Goal: Information Seeking & Learning: Learn about a topic

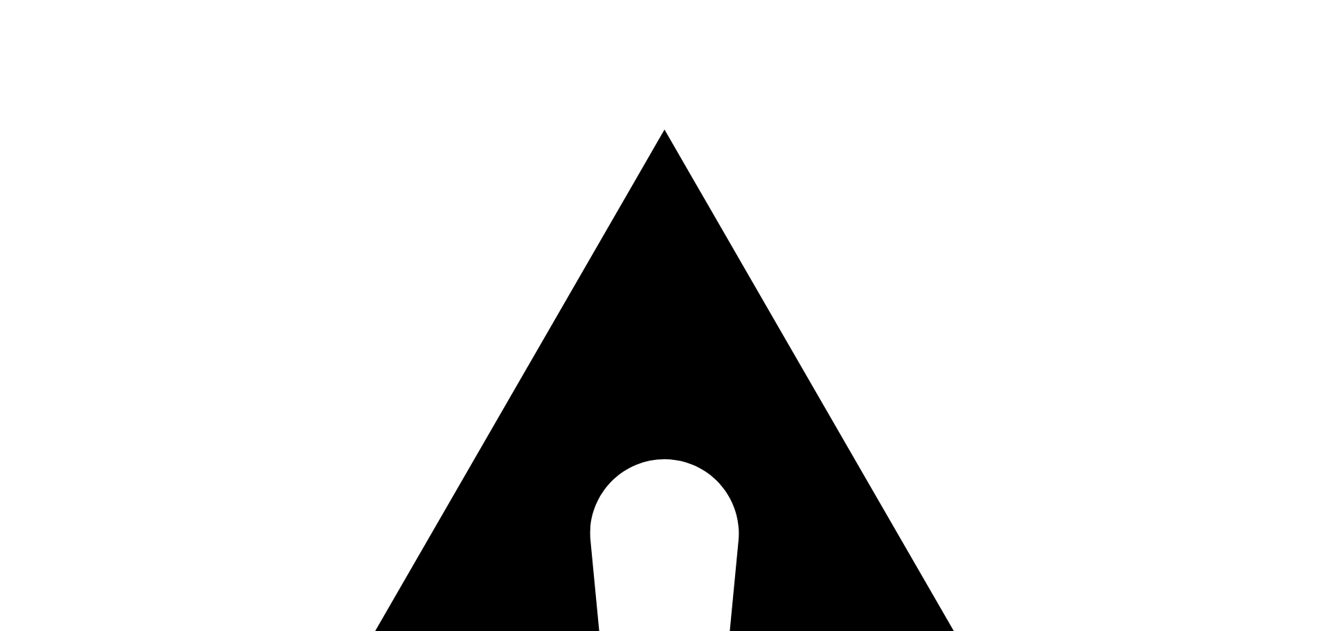
drag, startPoint x: 1120, startPoint y: 75, endPoint x: 1108, endPoint y: 70, distance: 12.7
drag, startPoint x: 1095, startPoint y: 70, endPoint x: 1106, endPoint y: 73, distance: 12.1
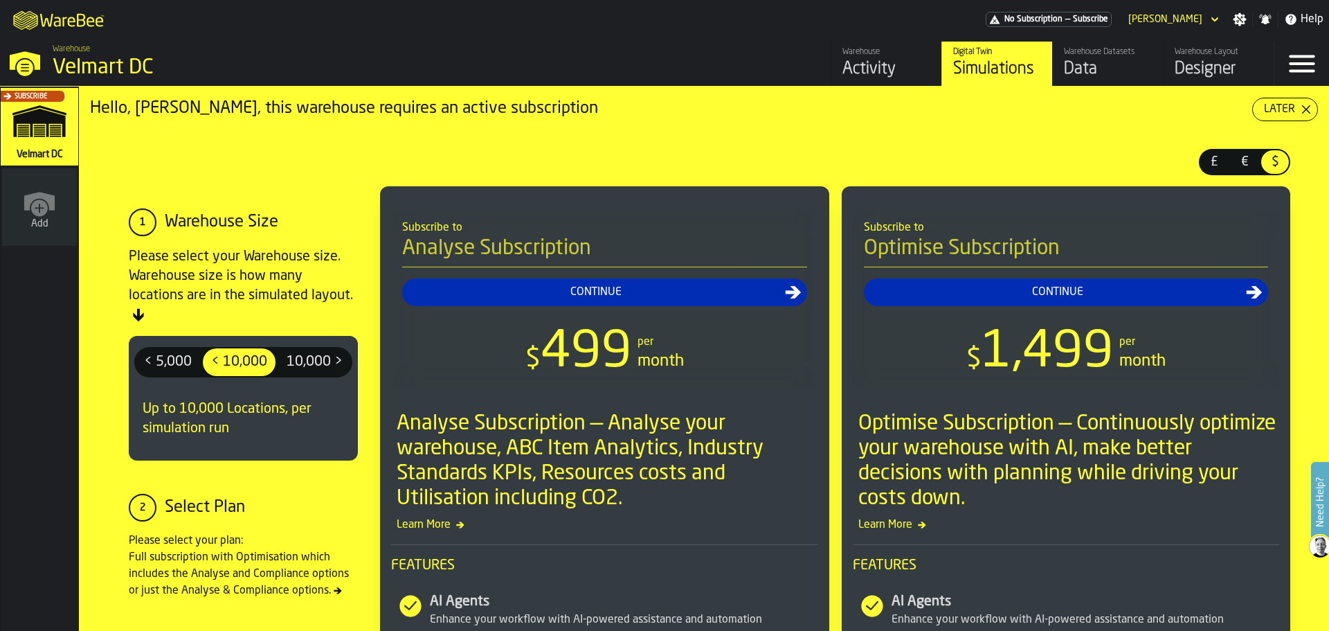
click at [1194, 75] on div "Designer" at bounding box center [1219, 69] width 88 height 22
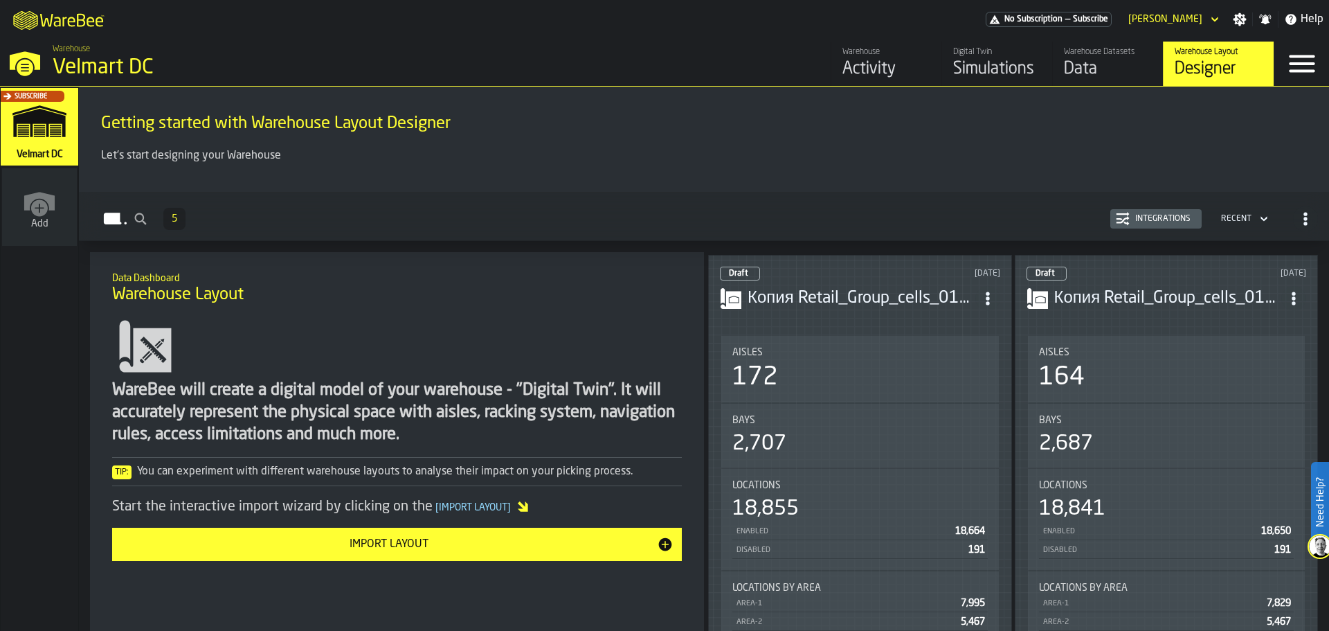
click at [1092, 73] on div "Data" at bounding box center [1108, 69] width 88 height 22
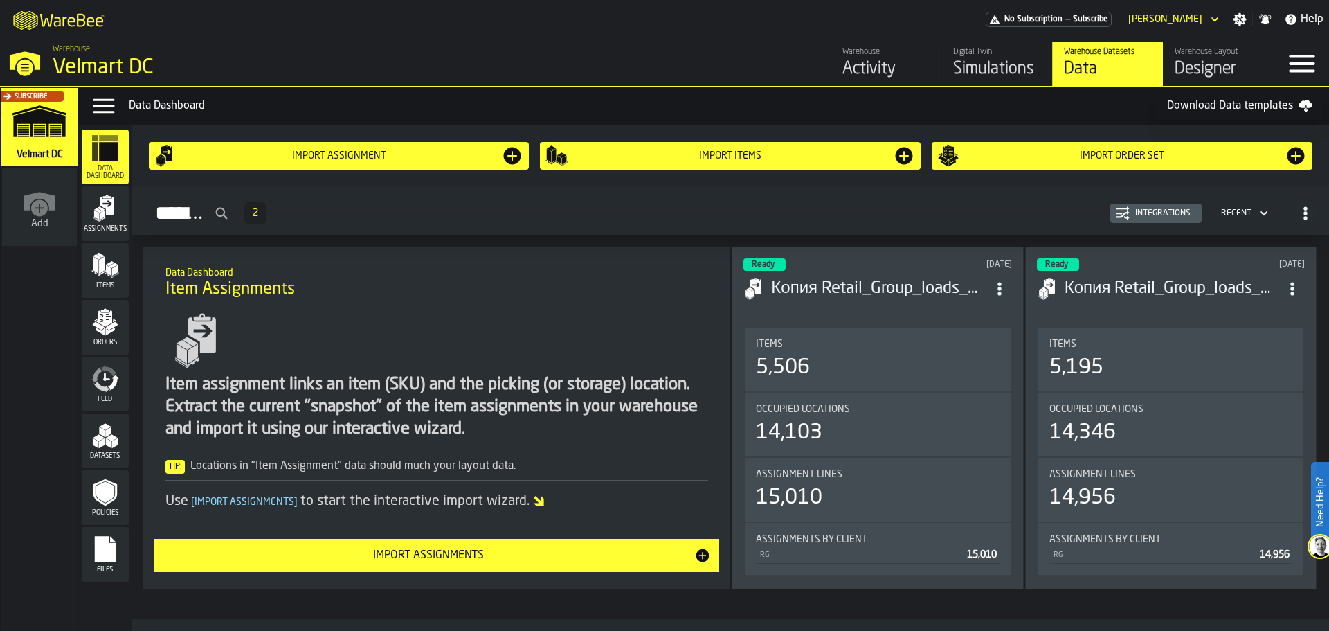
click at [1196, 71] on div "Designer" at bounding box center [1219, 69] width 88 height 22
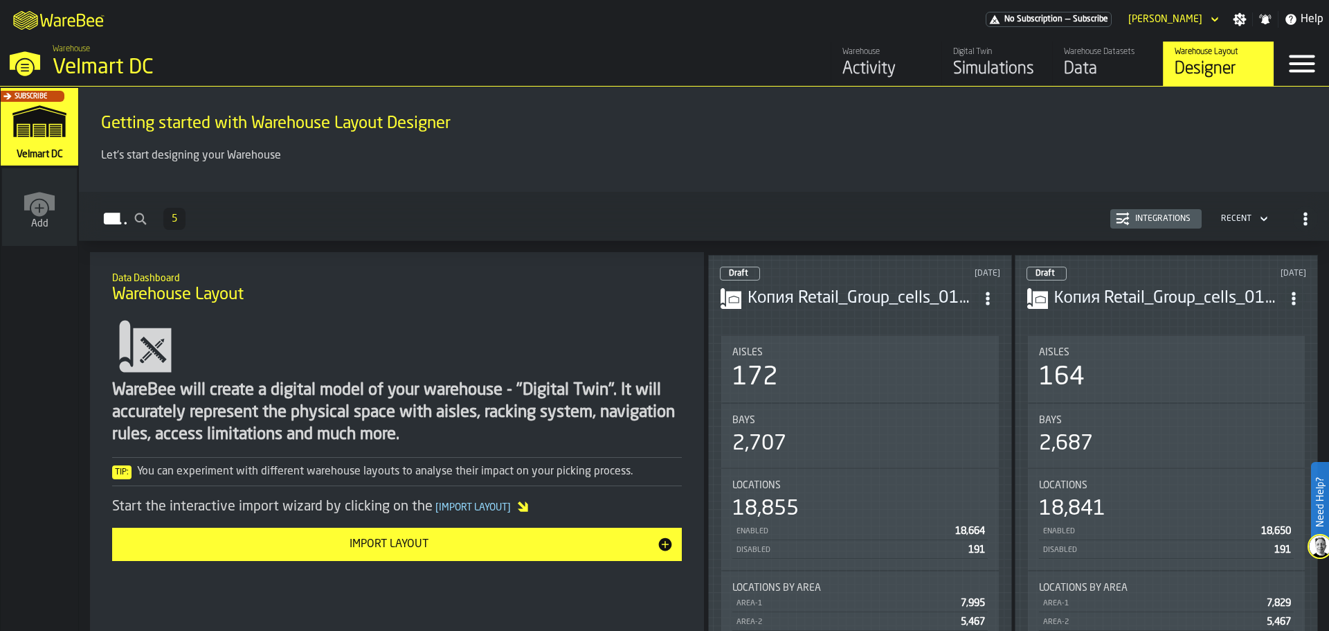
click at [1092, 69] on div "Data" at bounding box center [1108, 69] width 88 height 22
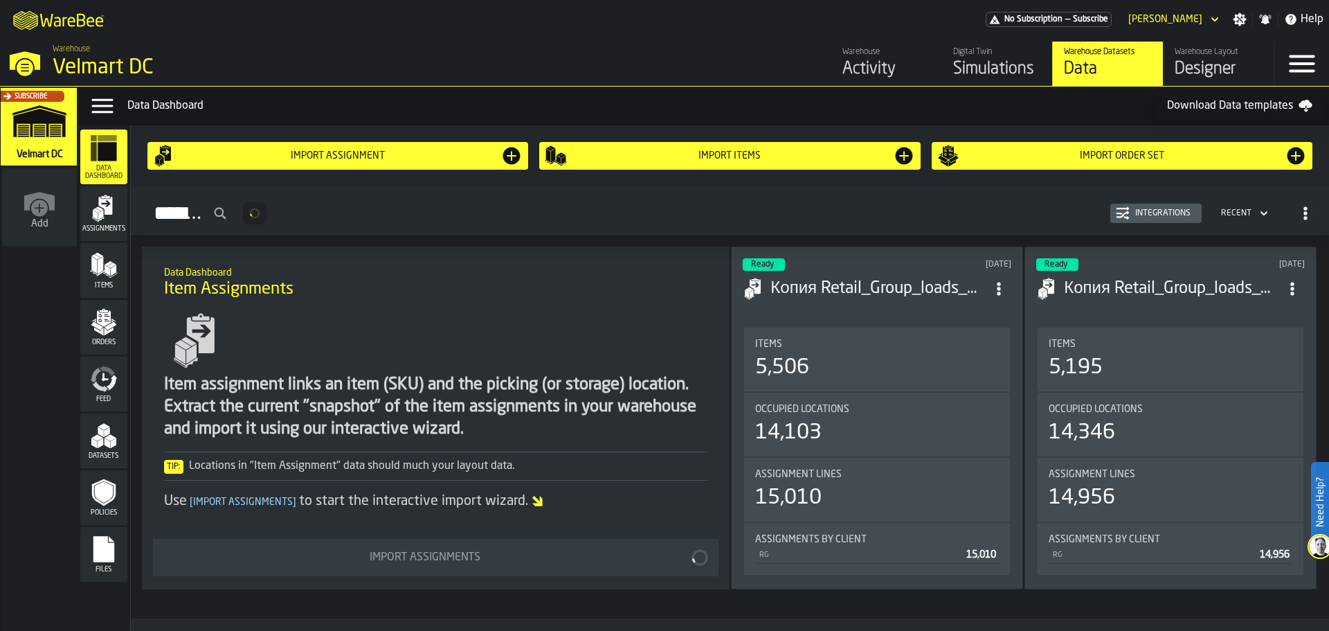
click at [976, 71] on div "Simulations" at bounding box center [997, 69] width 88 height 22
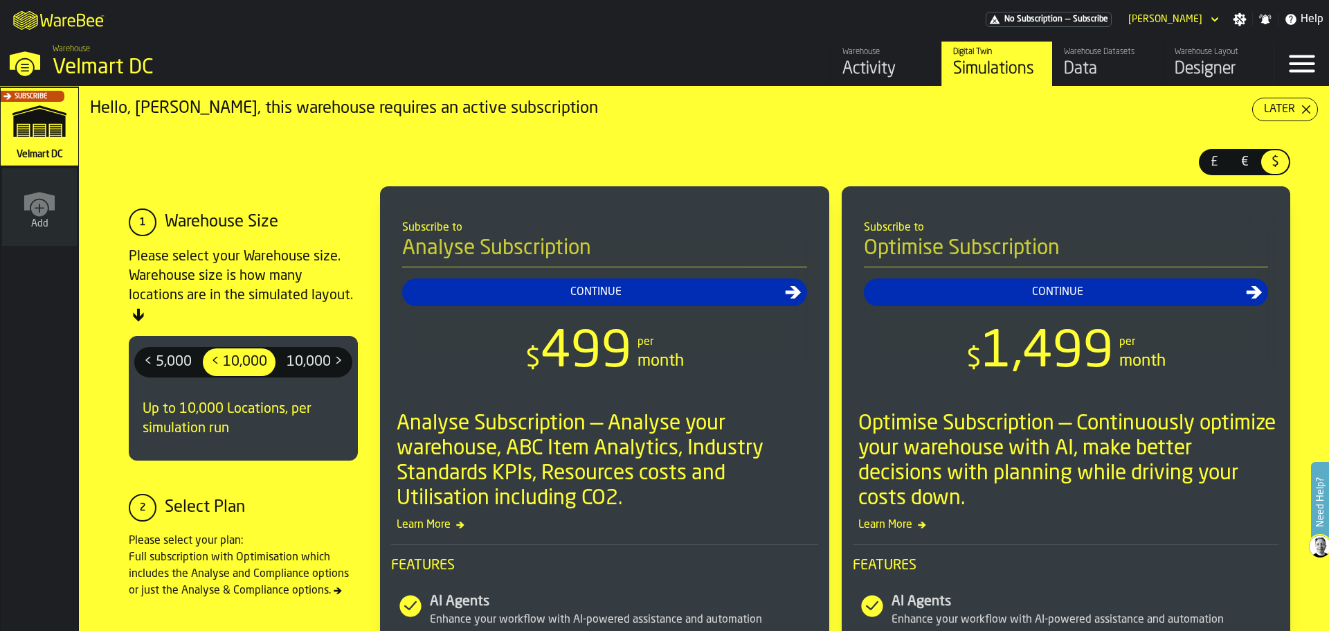
click at [872, 72] on div "Activity" at bounding box center [887, 69] width 88 height 22
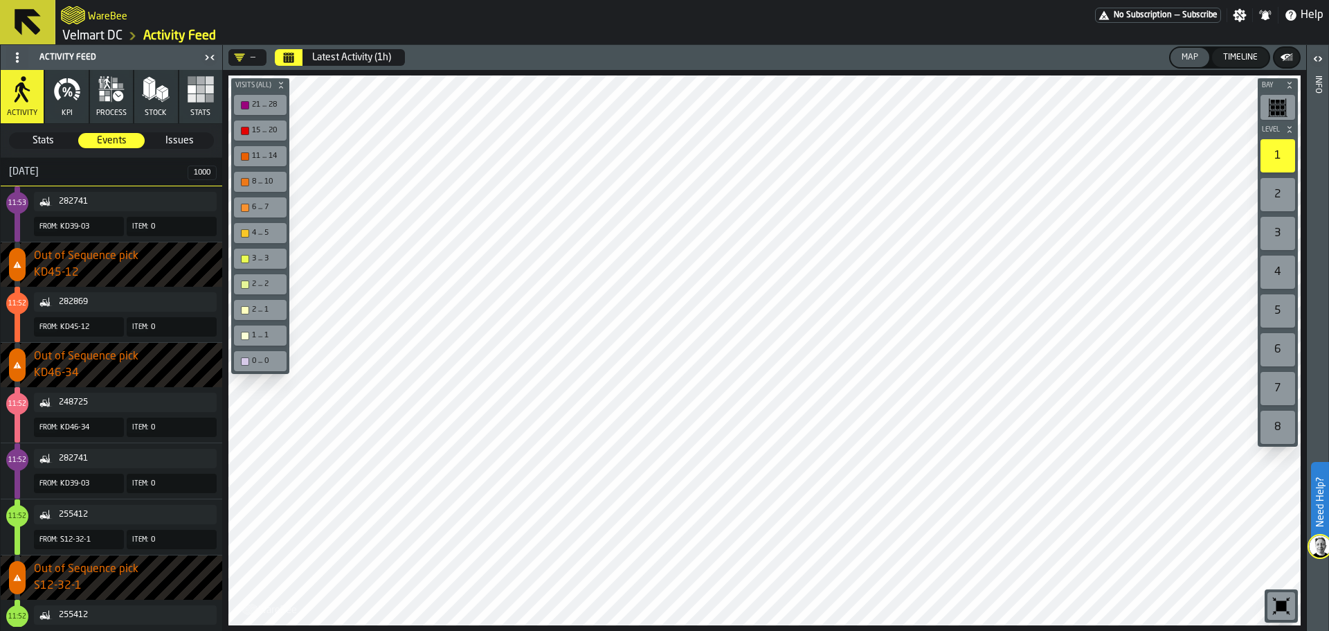
click at [365, 376] on div at bounding box center [764, 350] width 1072 height 550
click at [111, 208] on div "282741" at bounding box center [125, 202] width 172 height 14
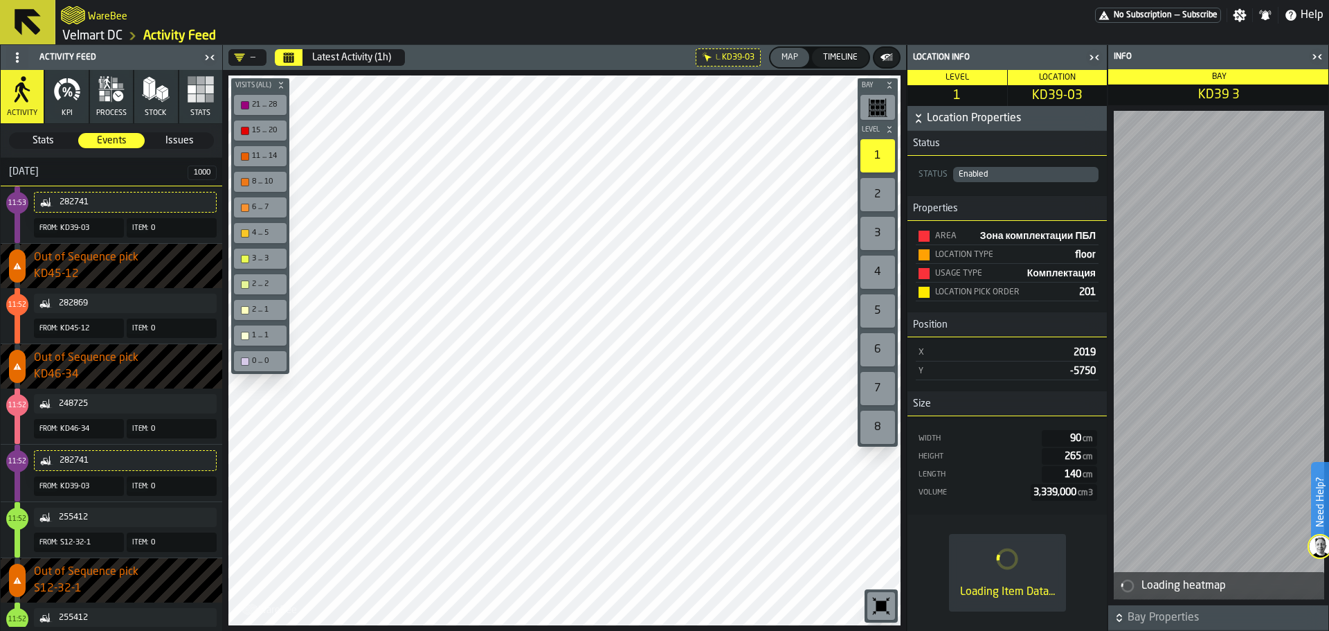
click at [1316, 57] on icon "button-toggle-Close me" at bounding box center [1317, 56] width 17 height 17
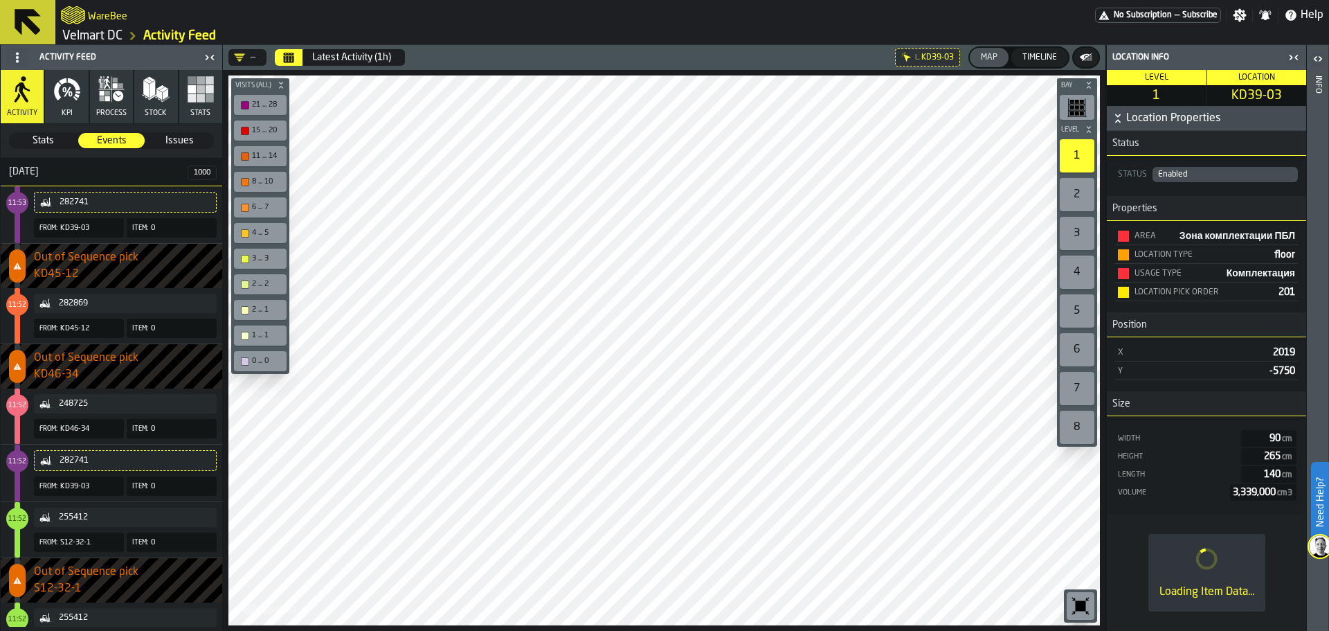
drag, startPoint x: 1288, startPoint y: 53, endPoint x: 1277, endPoint y: 55, distance: 10.6
click at [1288, 53] on icon "button-toggle-Close me" at bounding box center [1294, 57] width 17 height 17
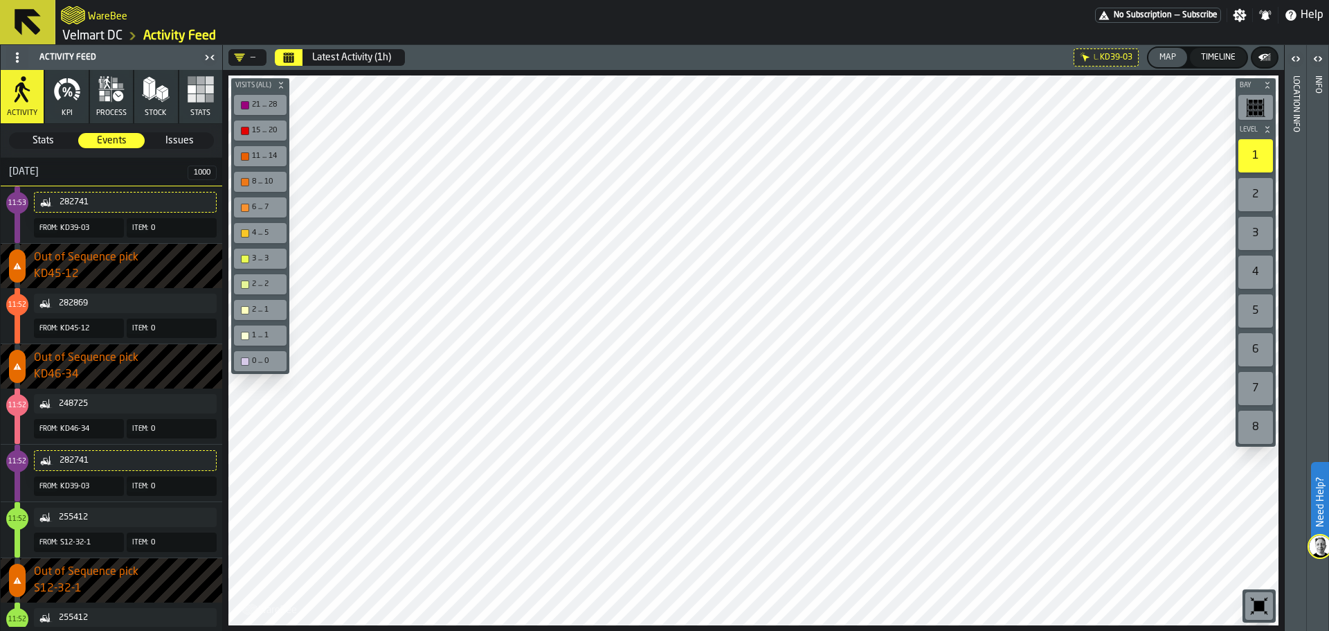
click at [40, 143] on span "Stats" at bounding box center [43, 141] width 66 height 14
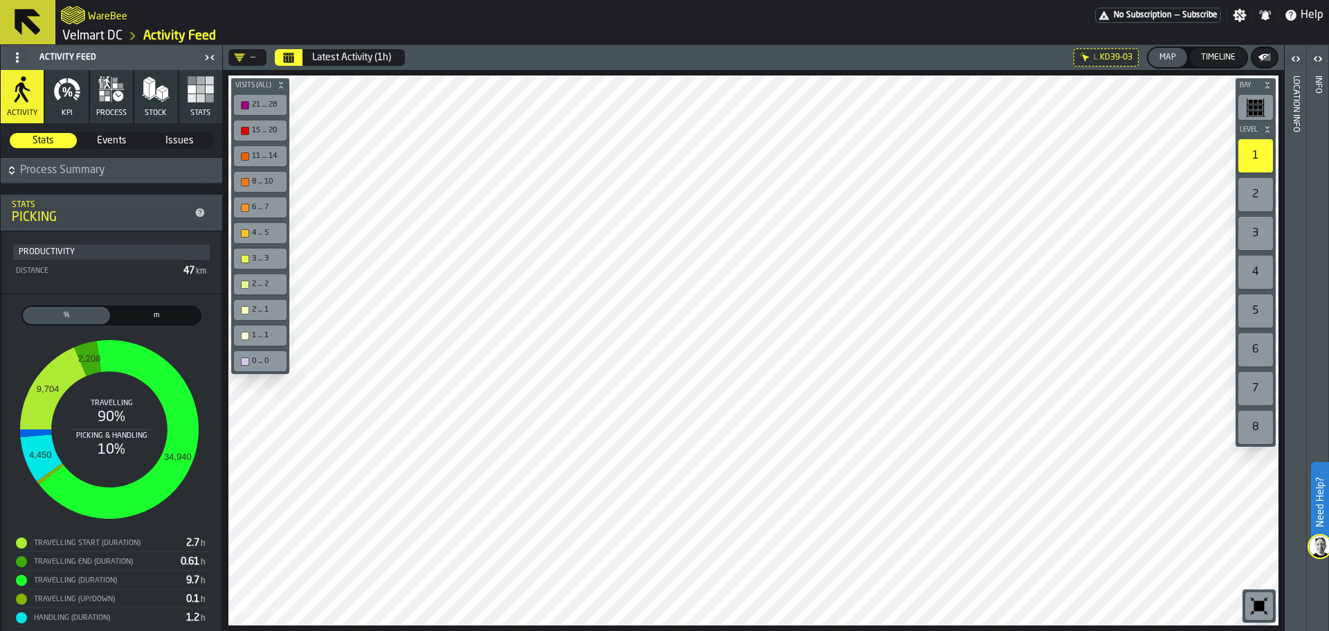
click at [68, 101] on icon "button" at bounding box center [67, 89] width 28 height 28
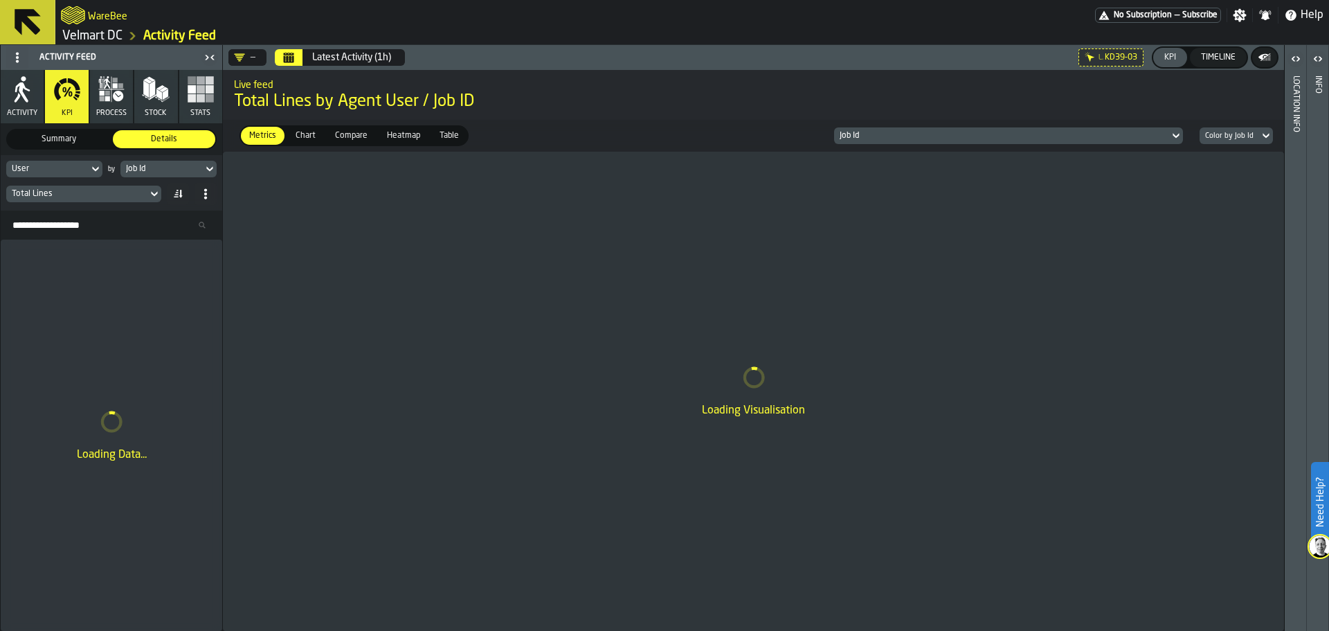
click at [103, 97] on icon "button" at bounding box center [102, 98] width 5 height 5
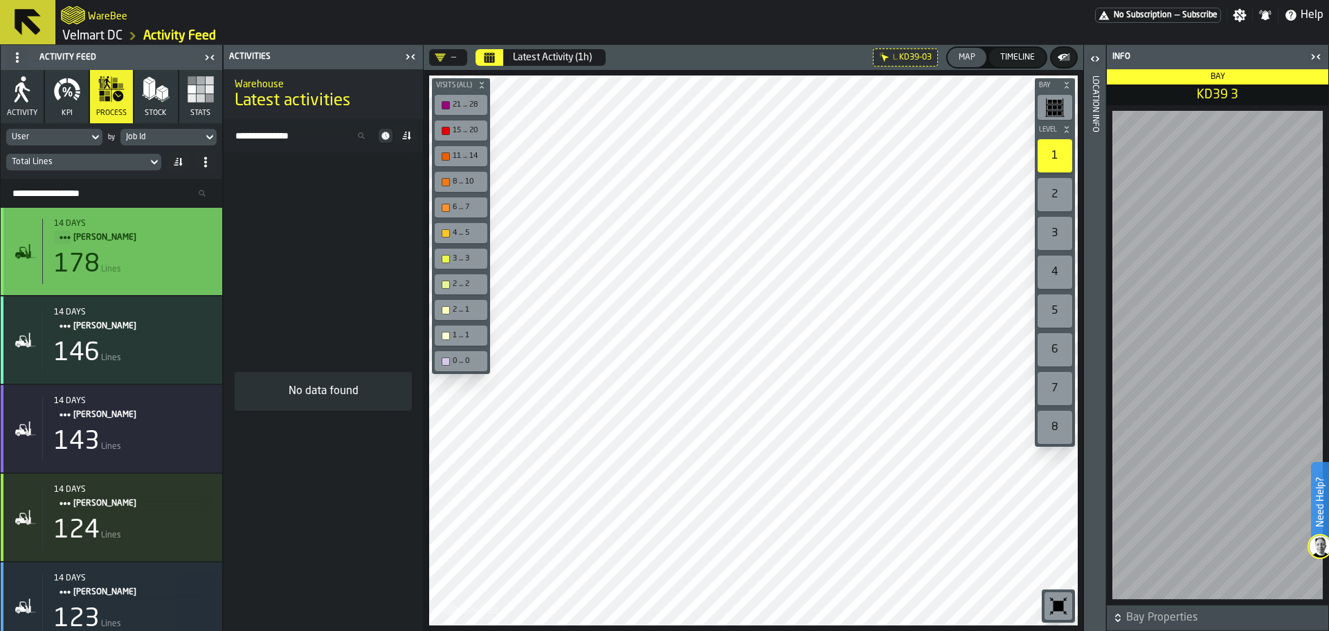
click at [134, 257] on div "178 Lines" at bounding box center [132, 265] width 157 height 28
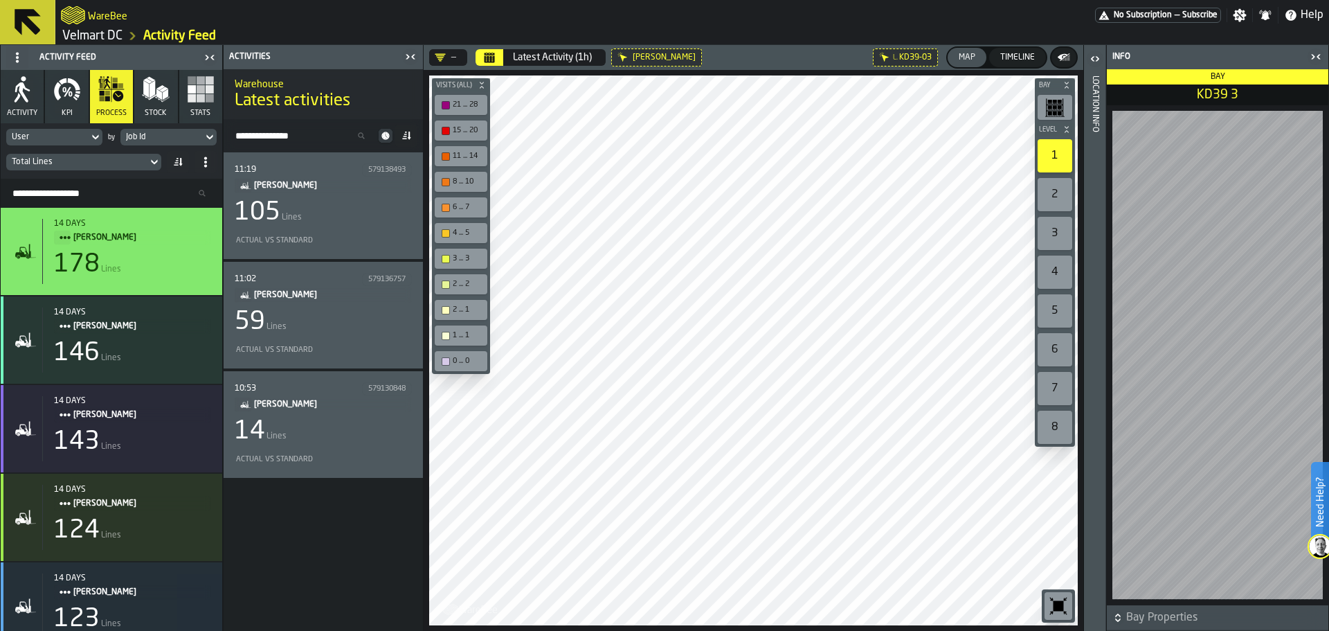
click at [343, 212] on div "105 Lines" at bounding box center [323, 213] width 177 height 28
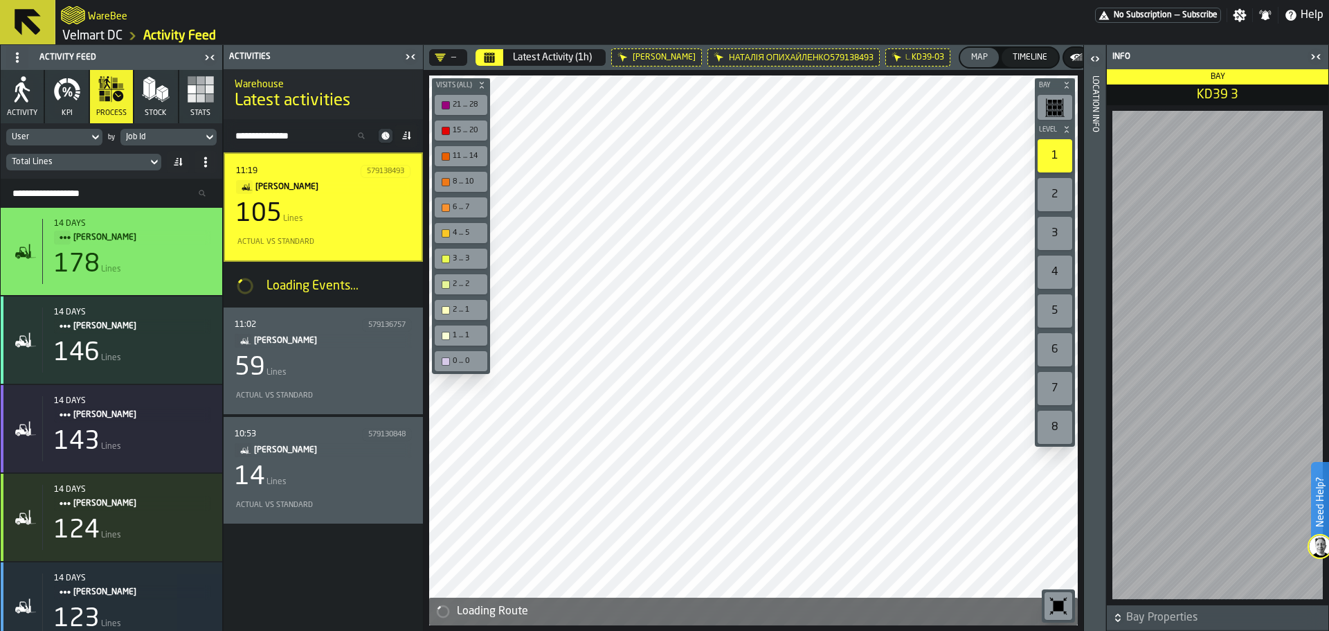
click at [1313, 57] on icon "button-toggle-Close me" at bounding box center [1316, 56] width 17 height 17
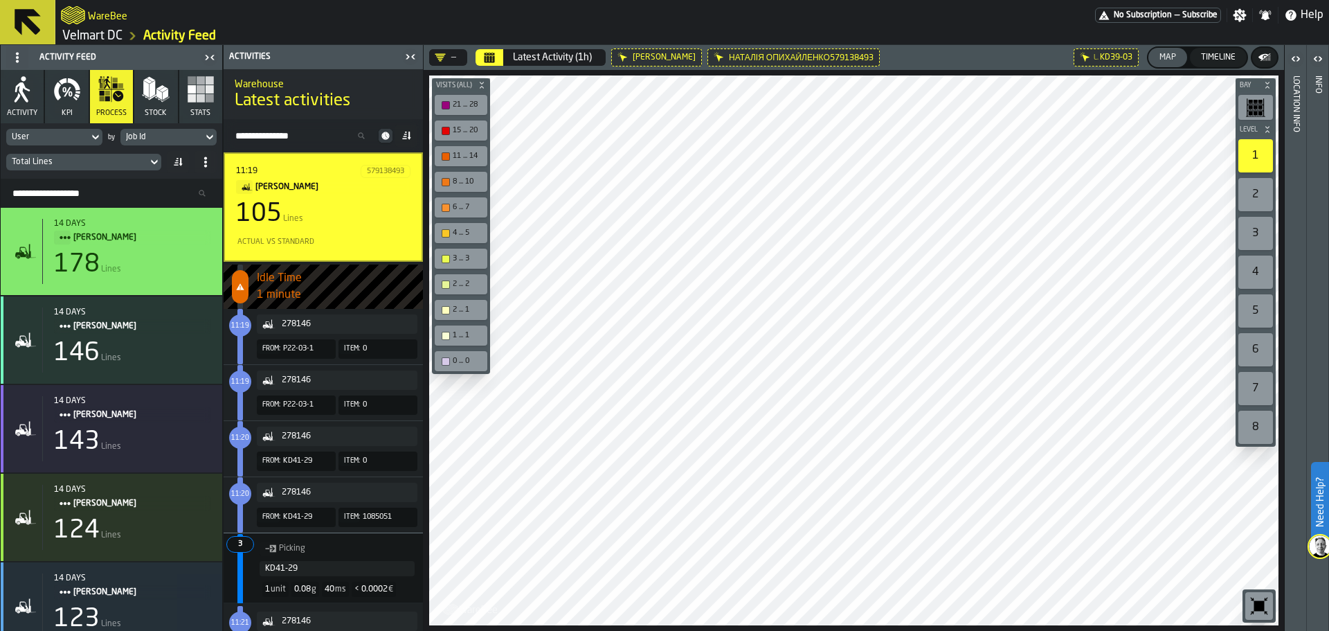
click at [748, 370] on div at bounding box center [853, 350] width 849 height 550
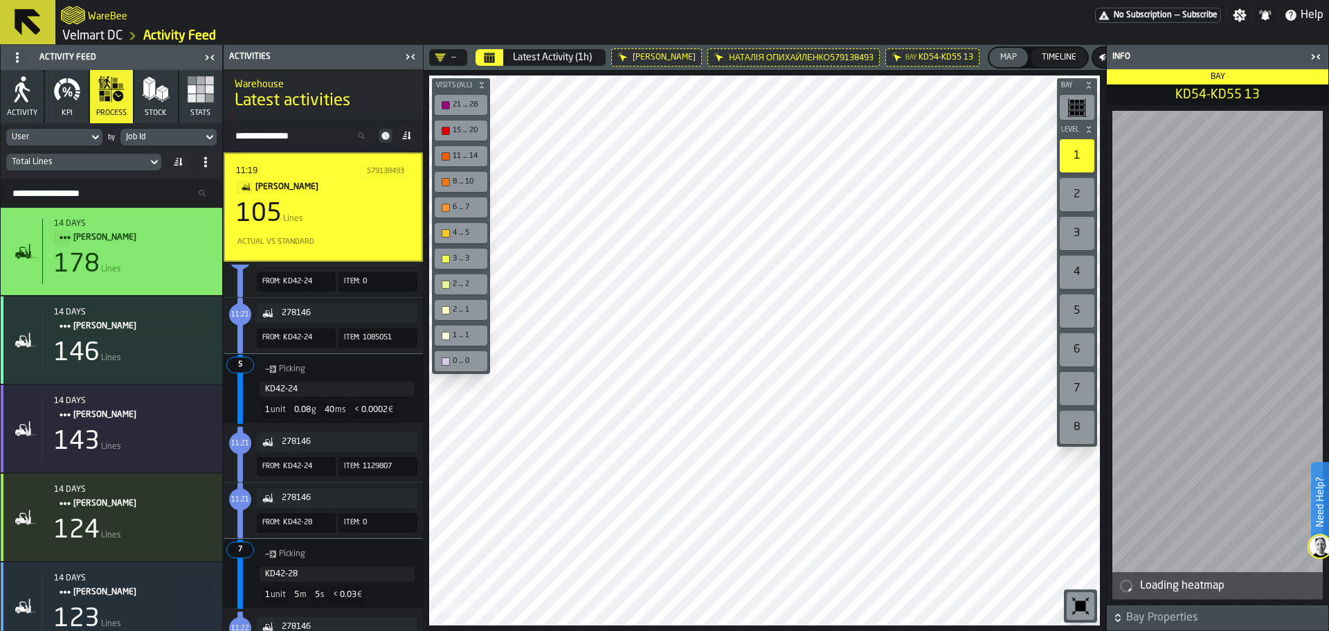
scroll to position [415, 0]
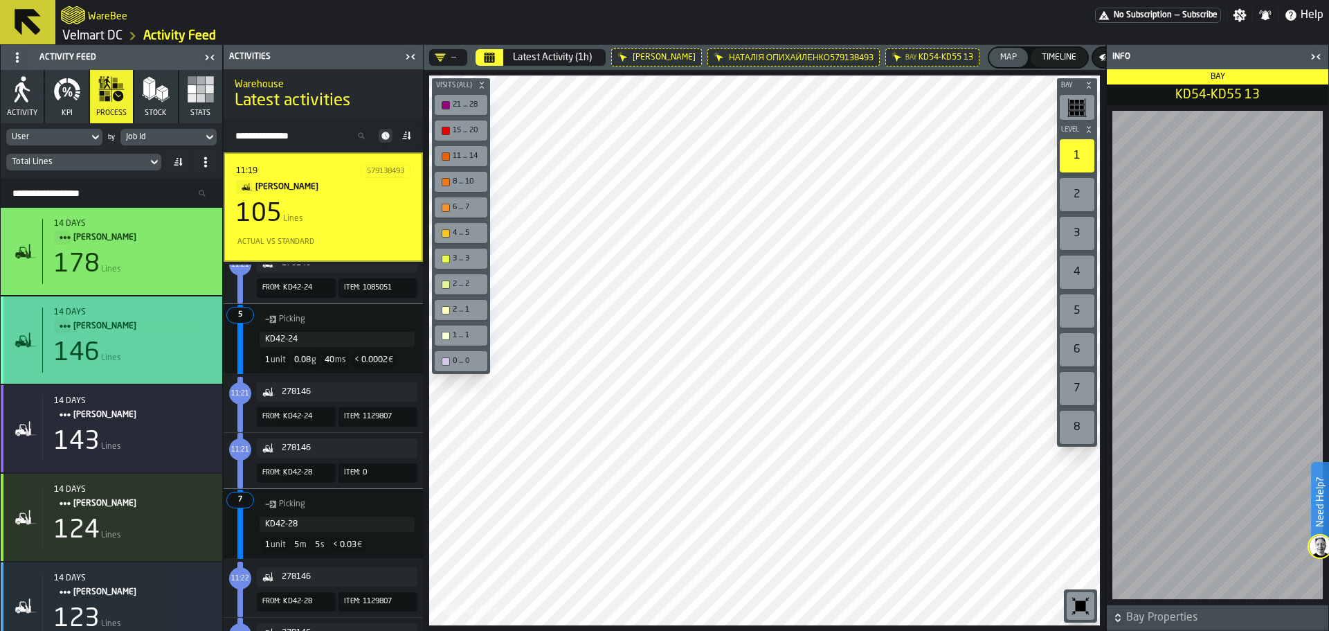
click at [123, 356] on div "146 Lines" at bounding box center [132, 353] width 157 height 28
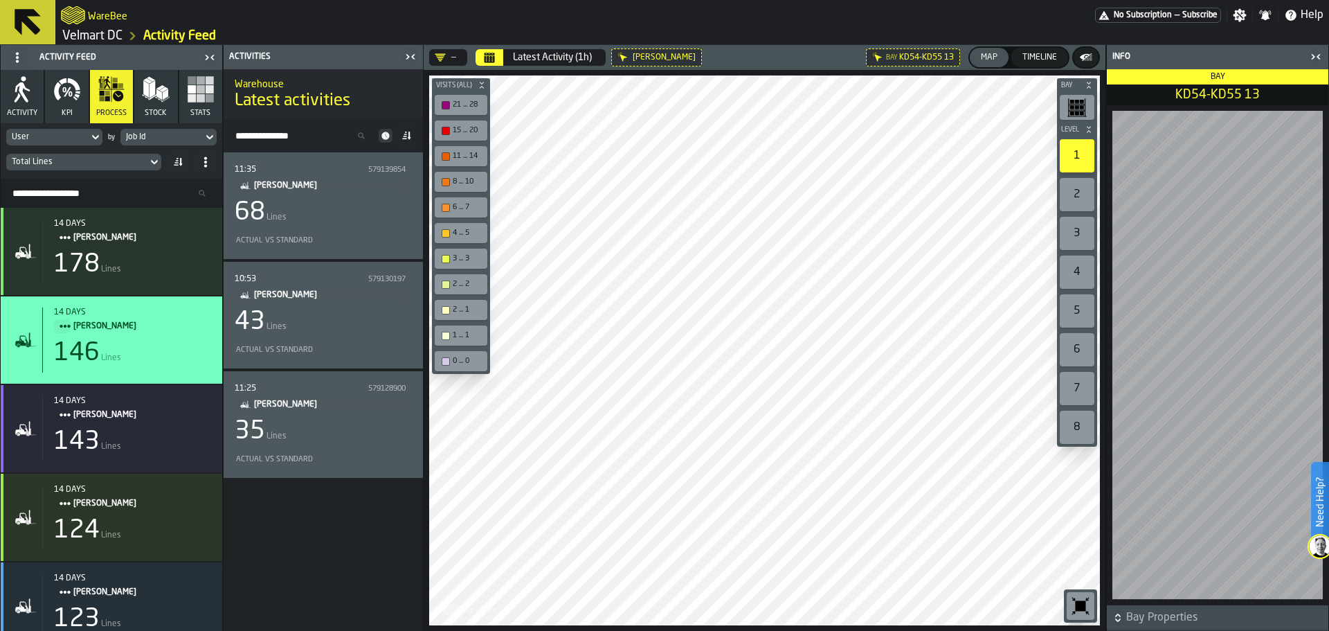
click at [460, 304] on div "Bay Level 1 2 3 4 5 6 7 8 M A K I N G W A R E H O U S E S M O R E EF F I C I E …" at bounding box center [765, 350] width 682 height 561
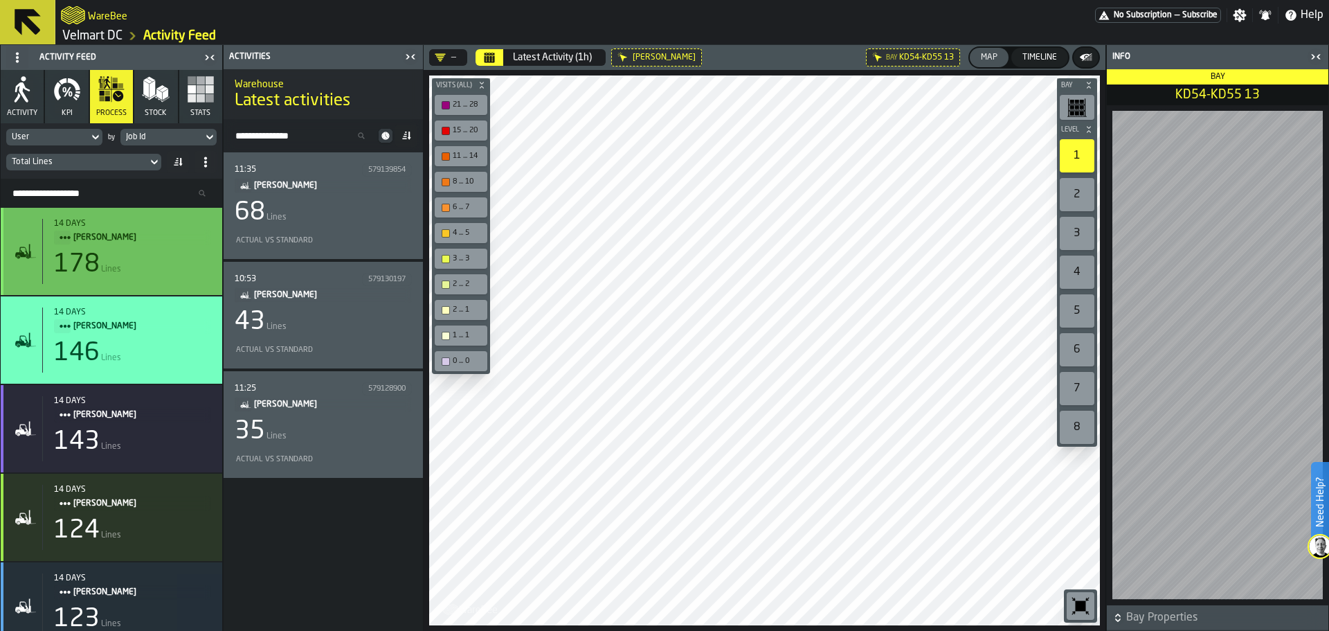
click at [146, 271] on div "178 Lines" at bounding box center [132, 265] width 157 height 28
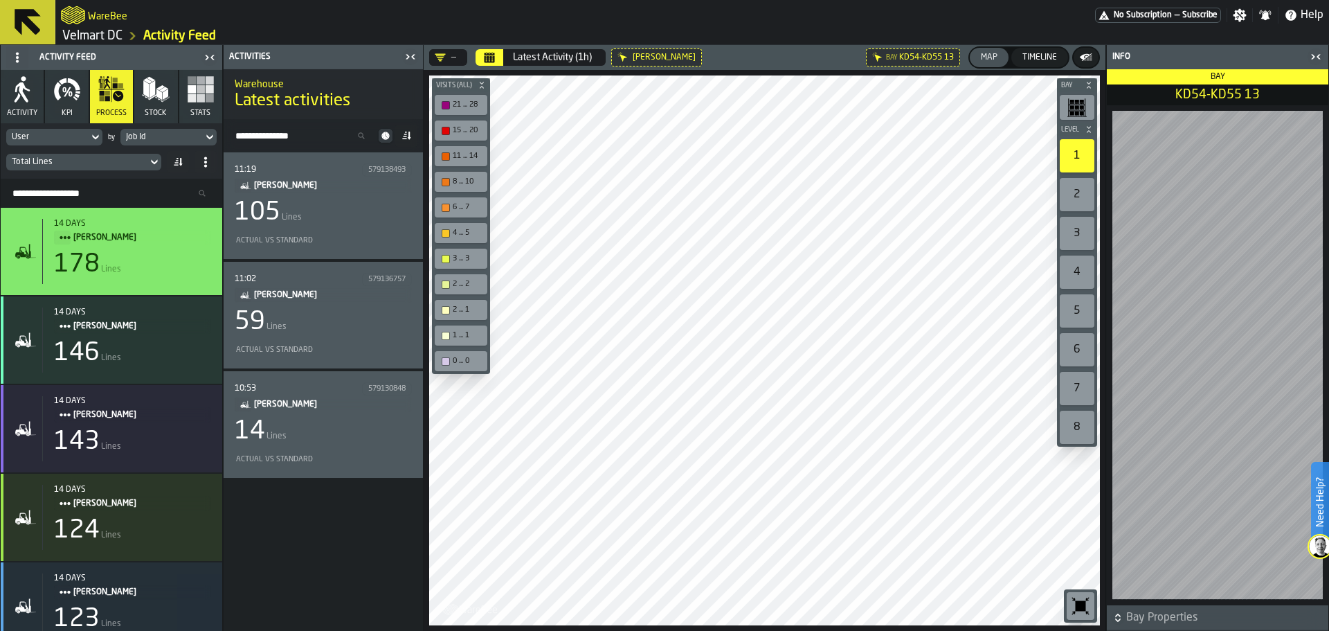
click at [315, 208] on div "105 Lines" at bounding box center [323, 213] width 177 height 28
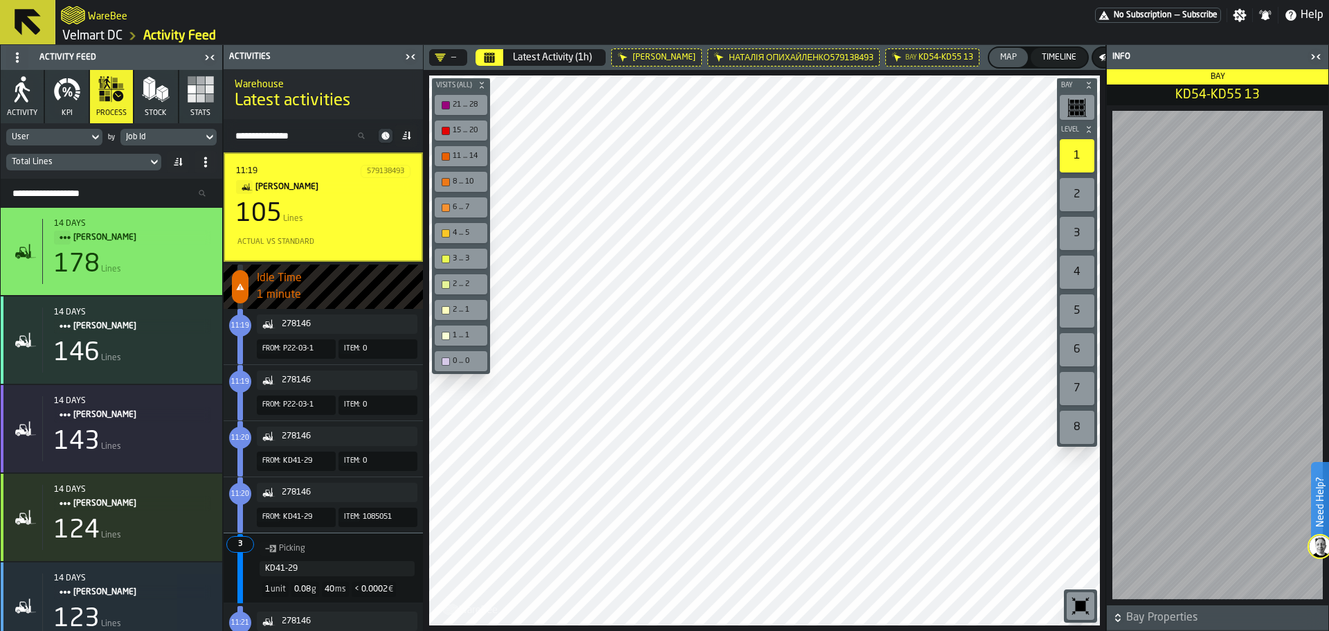
click at [739, 428] on div at bounding box center [764, 350] width 671 height 550
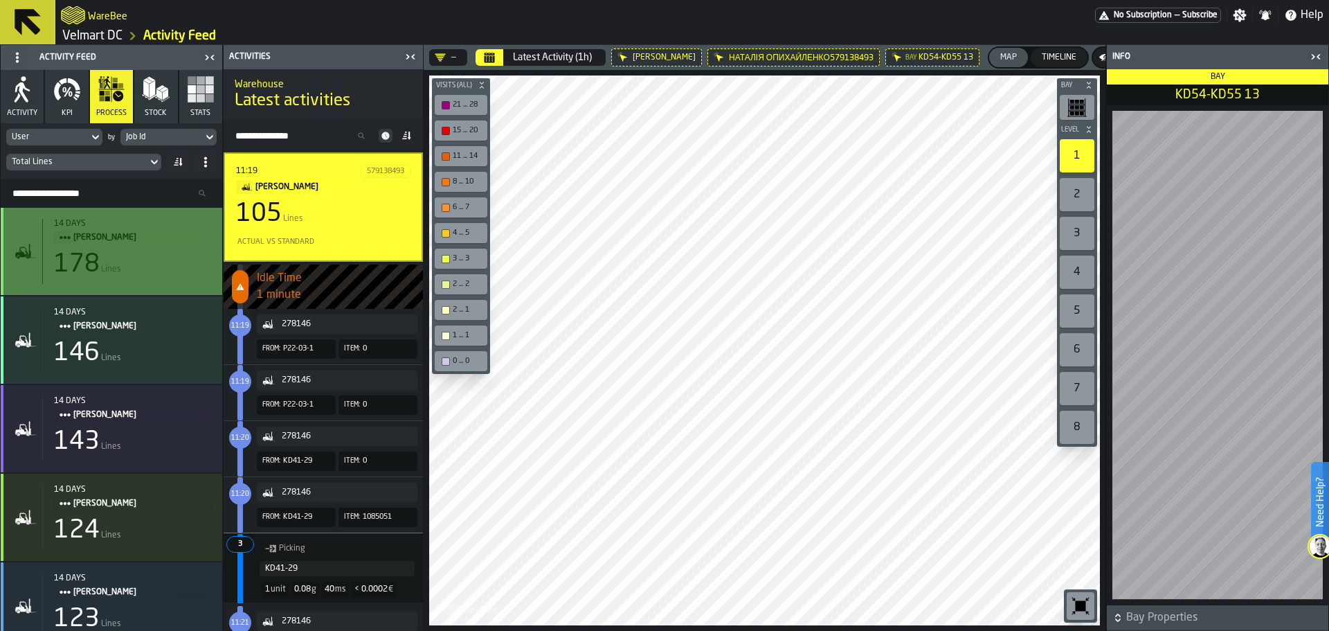
click at [134, 255] on div "178 Lines" at bounding box center [132, 265] width 157 height 28
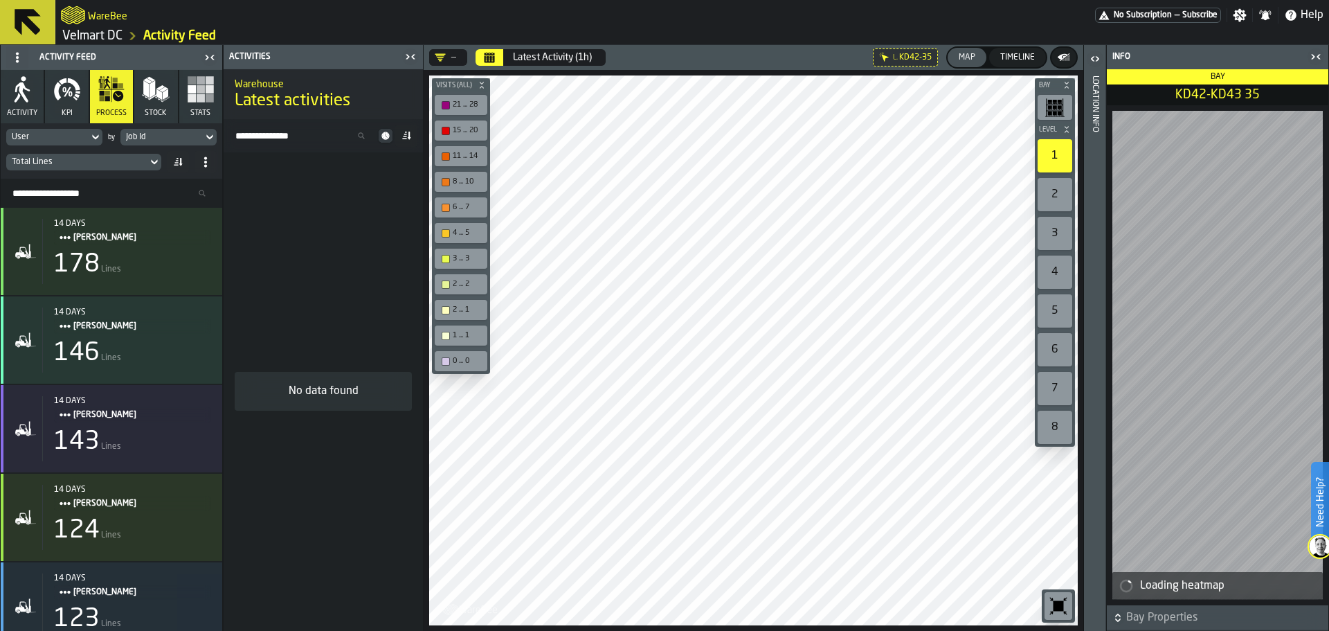
click at [449, 354] on div "Bay Level 1 2 3 4 5 6 7 8 M A K I N G W A R E H O U S E S M O R E EF F I C I E …" at bounding box center [754, 350] width 660 height 561
click at [468, 233] on div "4 ... 5" at bounding box center [468, 232] width 30 height 9
click at [467, 237] on div "4 ... 5" at bounding box center [461, 233] width 47 height 15
click at [151, 102] on icon "button" at bounding box center [156, 89] width 28 height 28
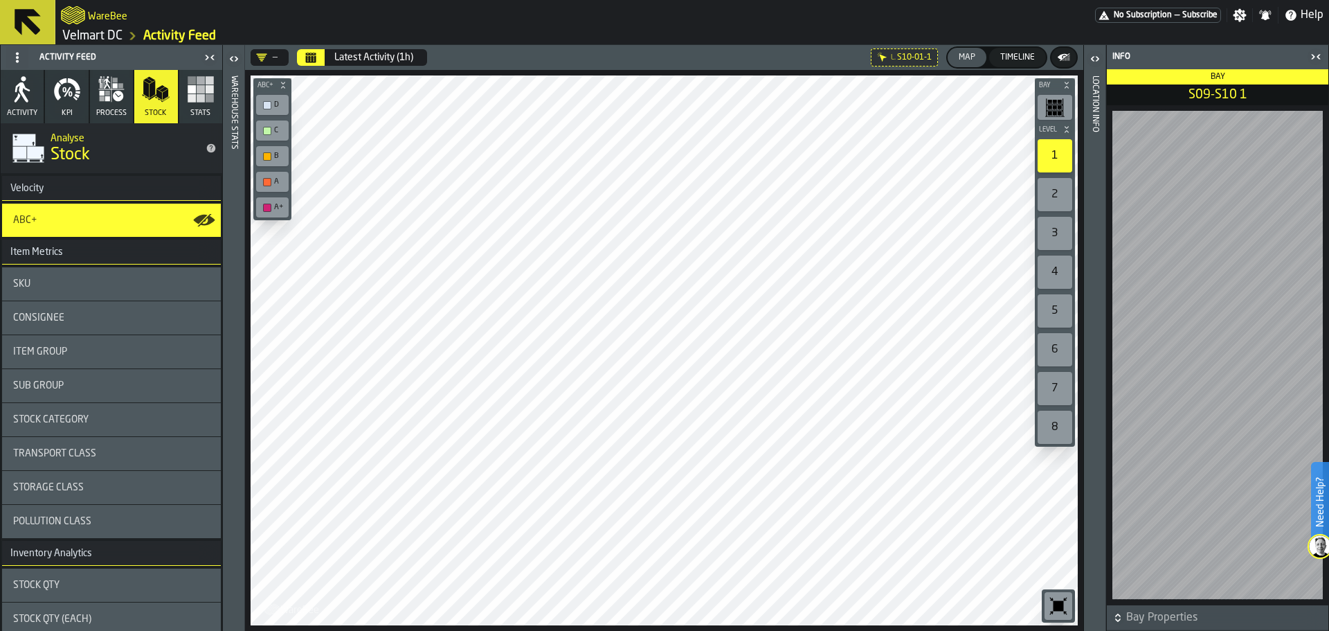
click at [190, 109] on span "Stats" at bounding box center [200, 113] width 20 height 9
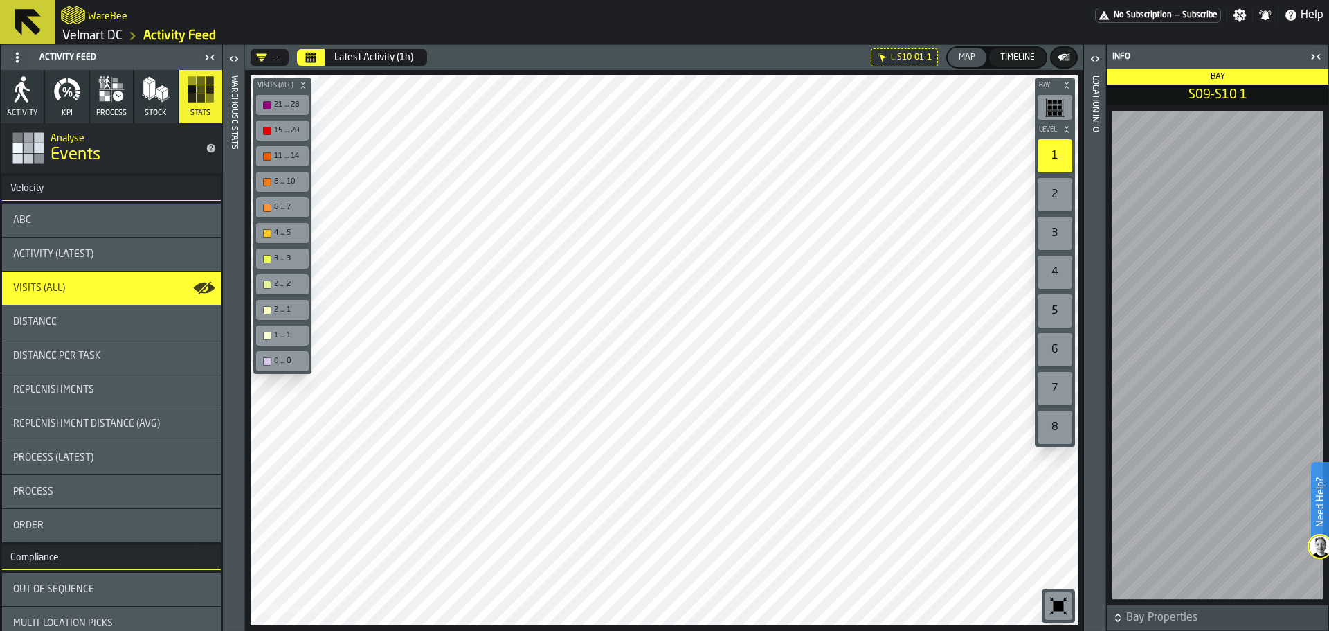
click at [163, 106] on button "Stock" at bounding box center [155, 96] width 43 height 53
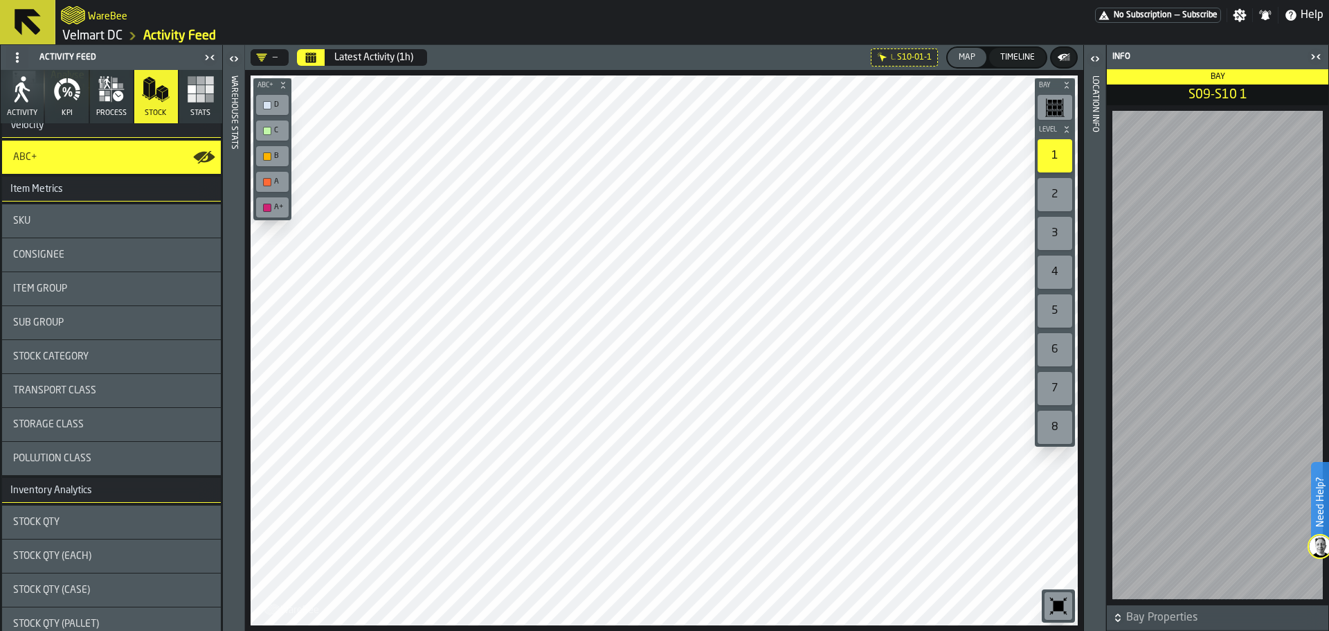
scroll to position [109, 0]
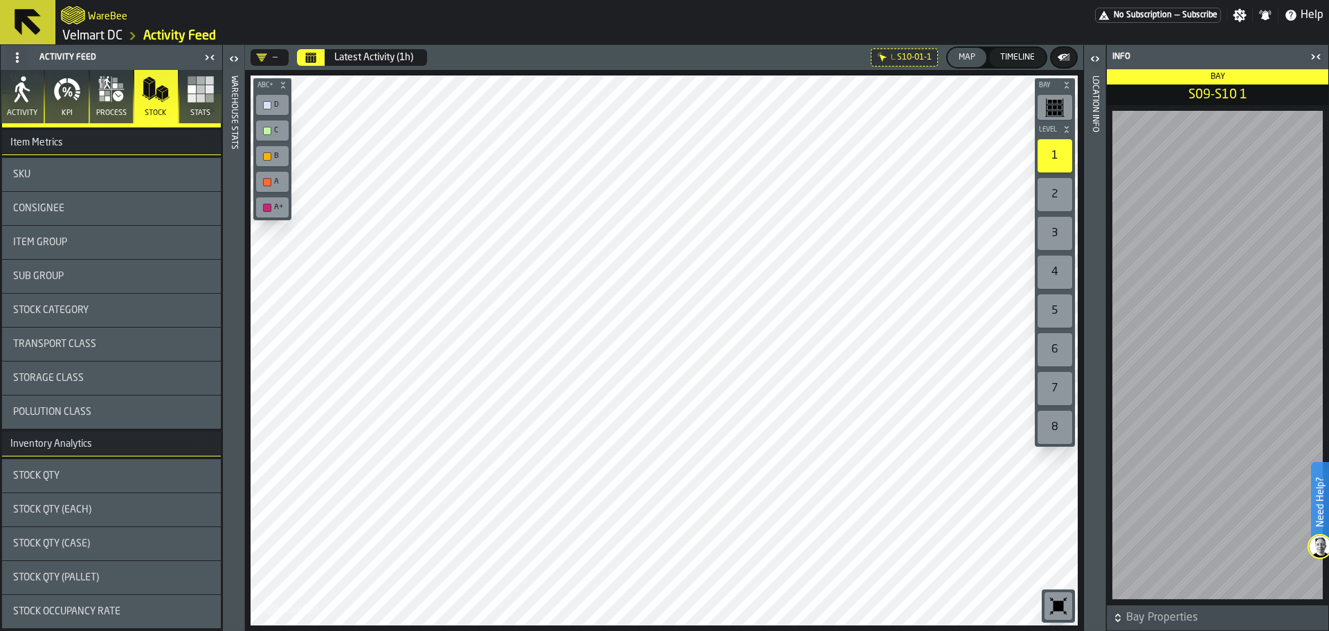
click at [91, 483] on div "Stock Qty" at bounding box center [111, 475] width 219 height 33
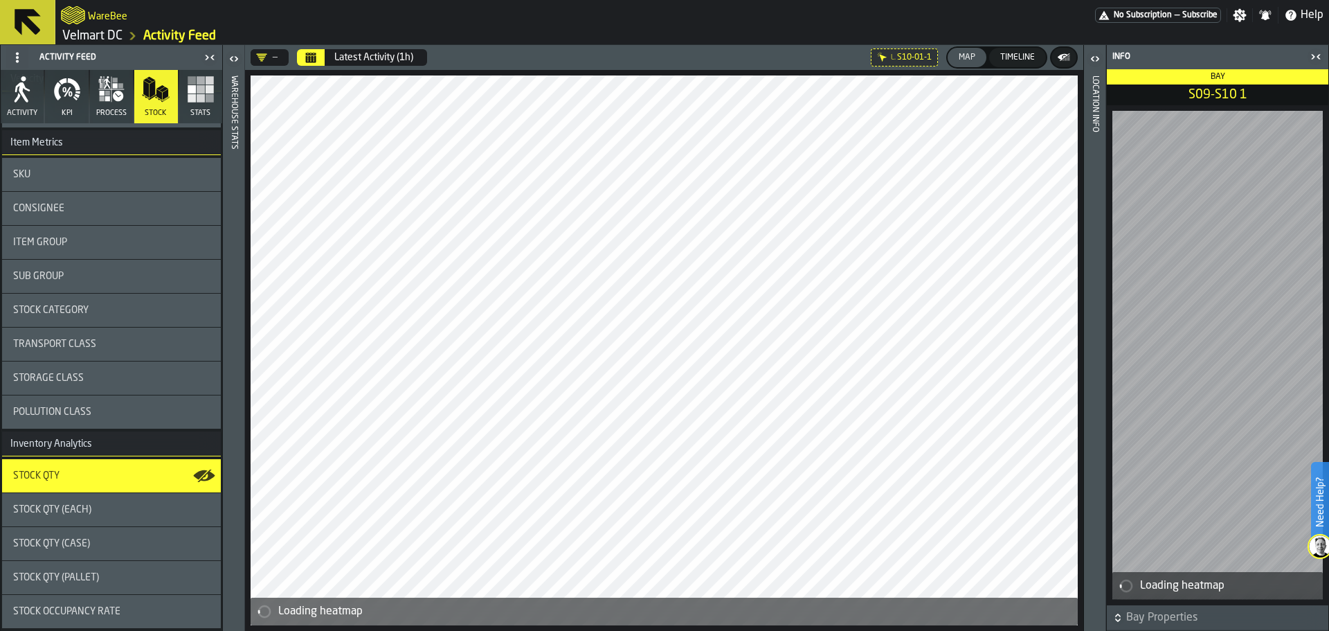
click at [91, 483] on div "Stock Qty" at bounding box center [111, 475] width 219 height 33
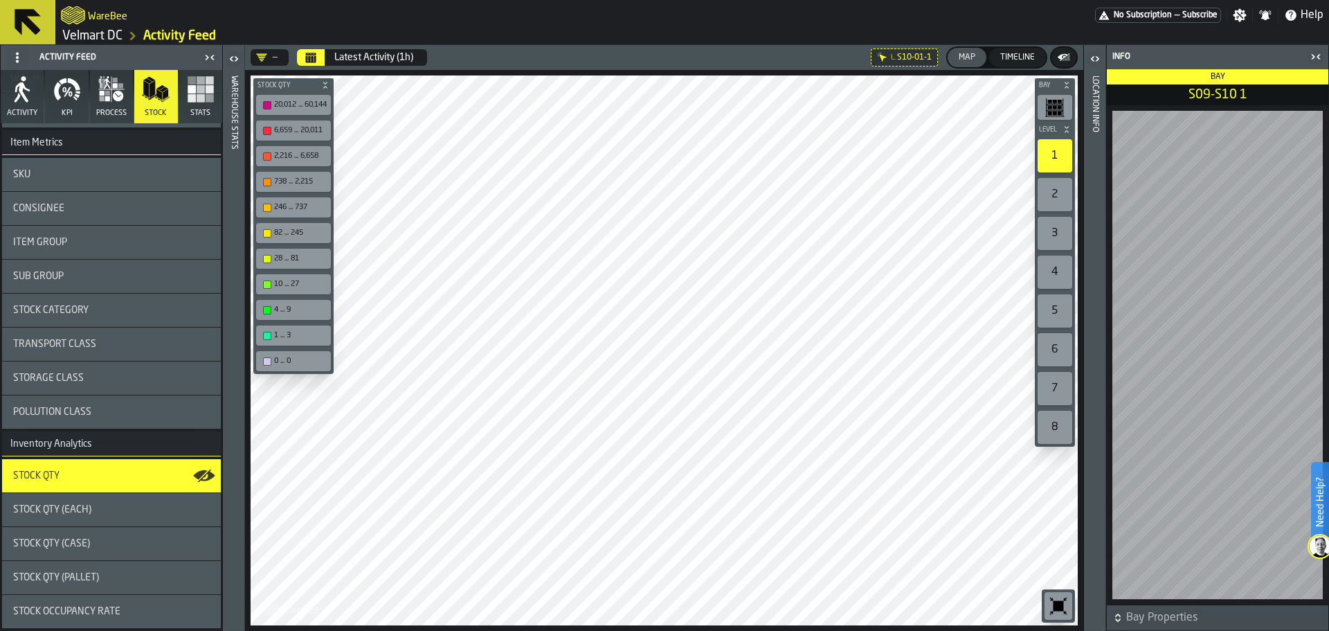
click at [86, 483] on div "Stock Qty" at bounding box center [111, 475] width 219 height 33
click at [83, 39] on link "Velmart DC" at bounding box center [92, 35] width 60 height 15
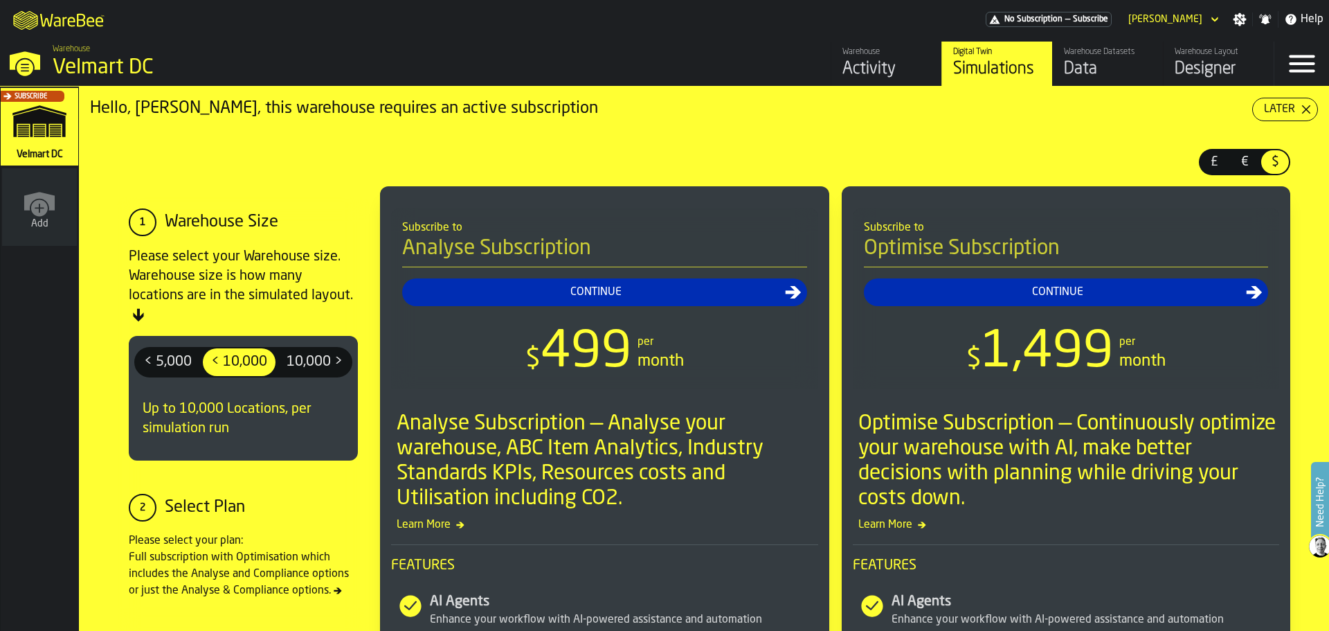
click at [1194, 63] on div "Designer" at bounding box center [1219, 69] width 88 height 22
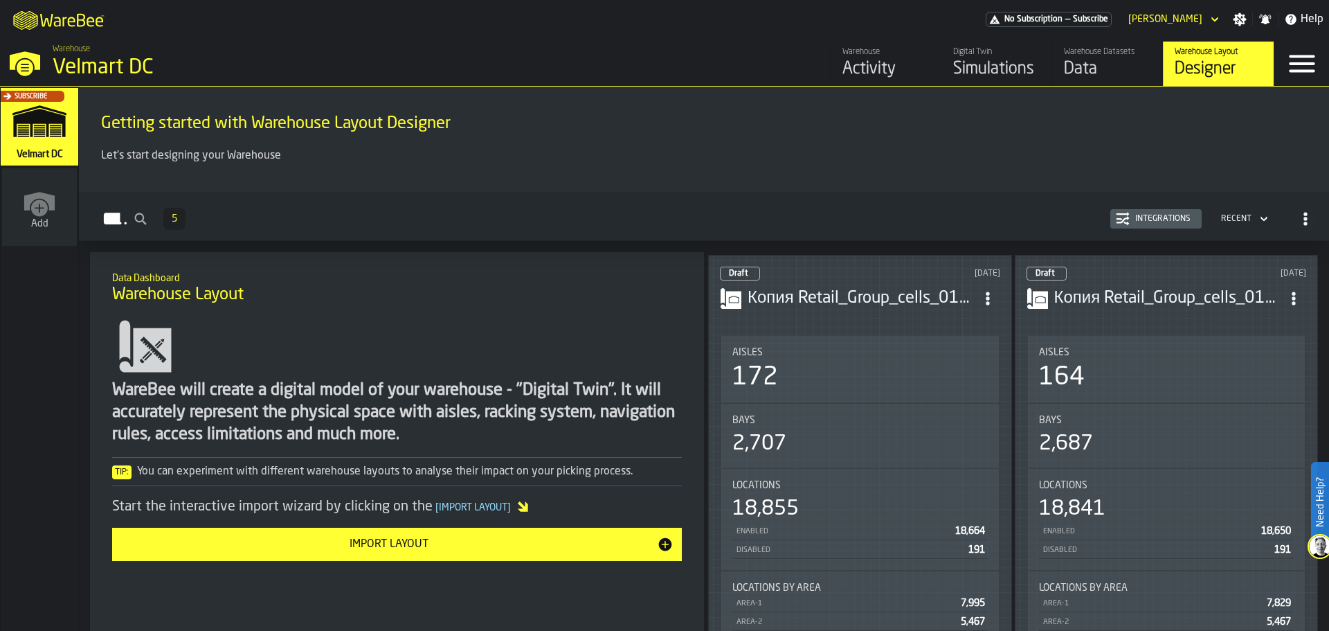
click at [865, 67] on div "Activity" at bounding box center [887, 69] width 88 height 22
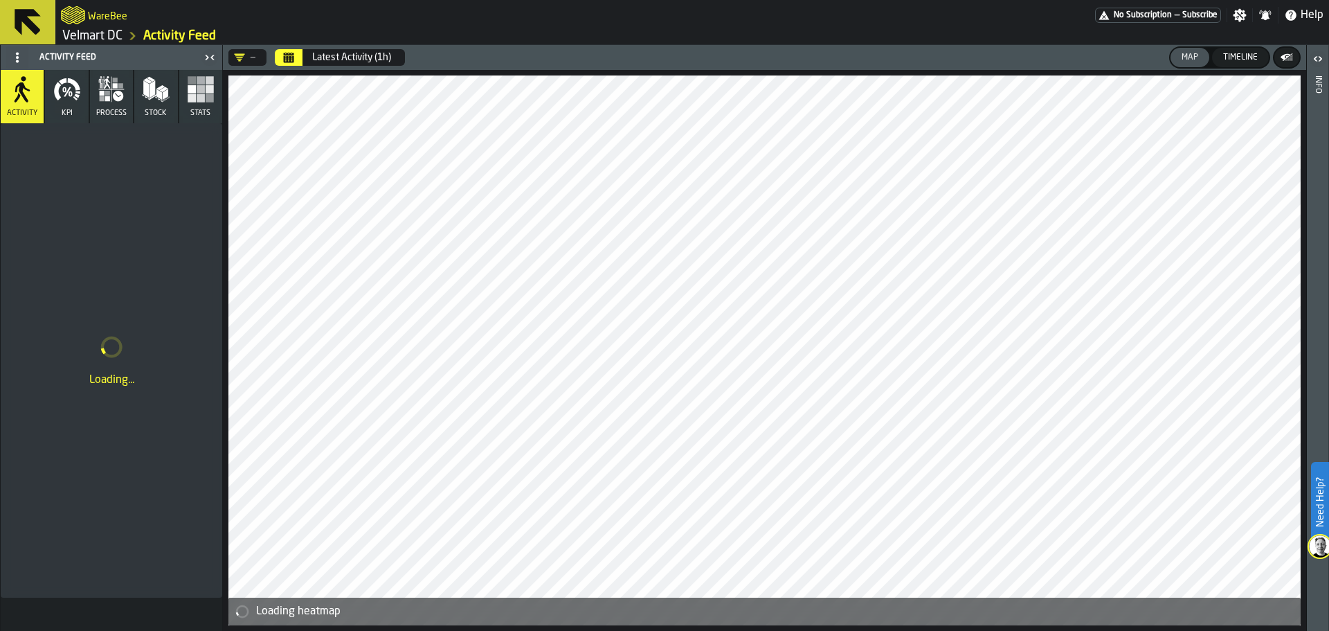
click at [73, 107] on button "KPI" at bounding box center [66, 96] width 43 height 53
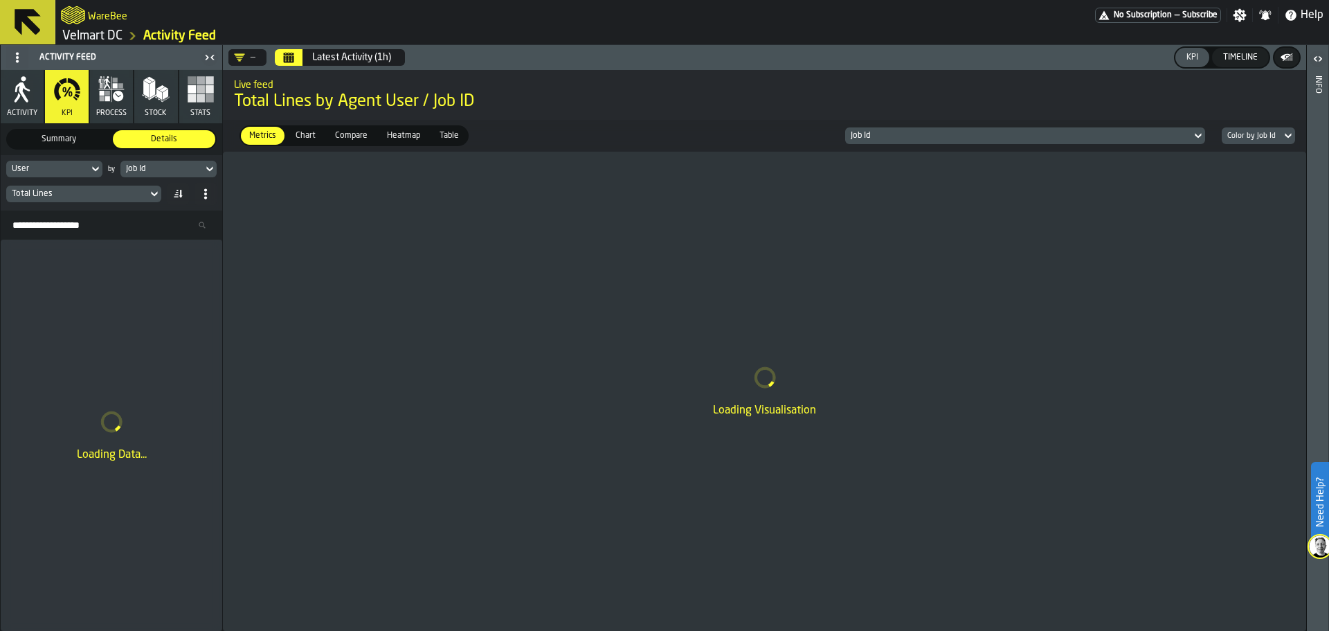
click at [25, 100] on icon "button" at bounding box center [22, 89] width 28 height 28
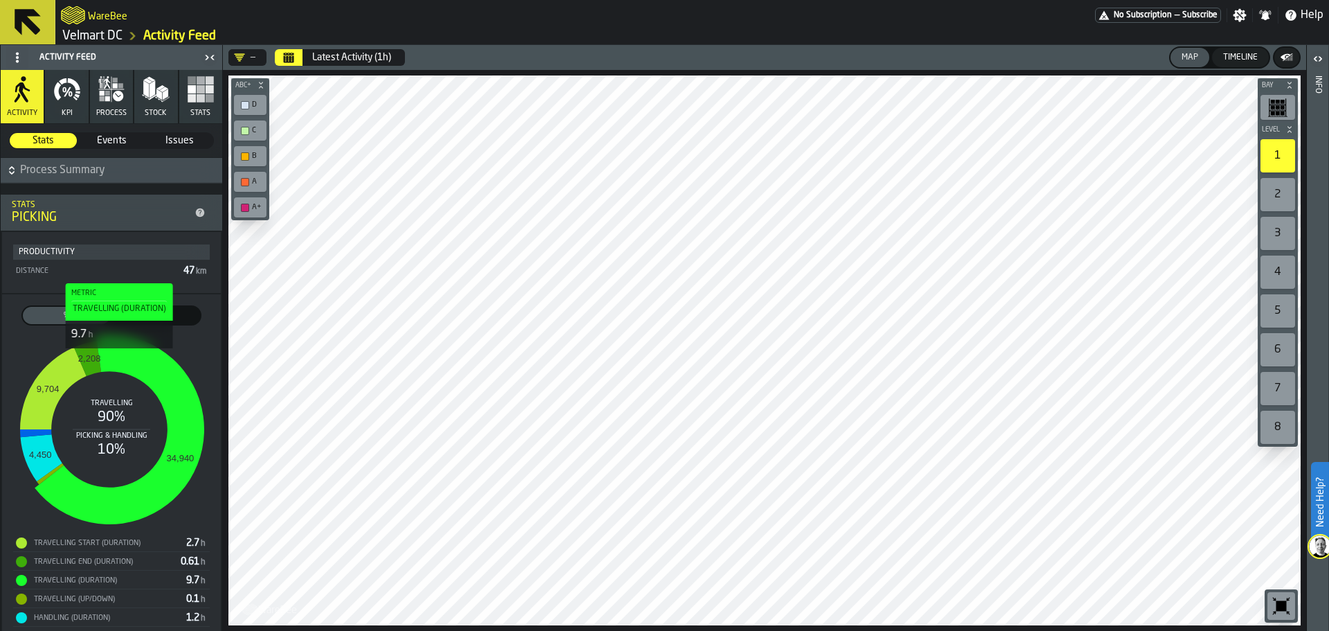
click at [915, 476] on div at bounding box center [764, 350] width 1072 height 550
click at [1005, 532] on div at bounding box center [764, 350] width 1072 height 550
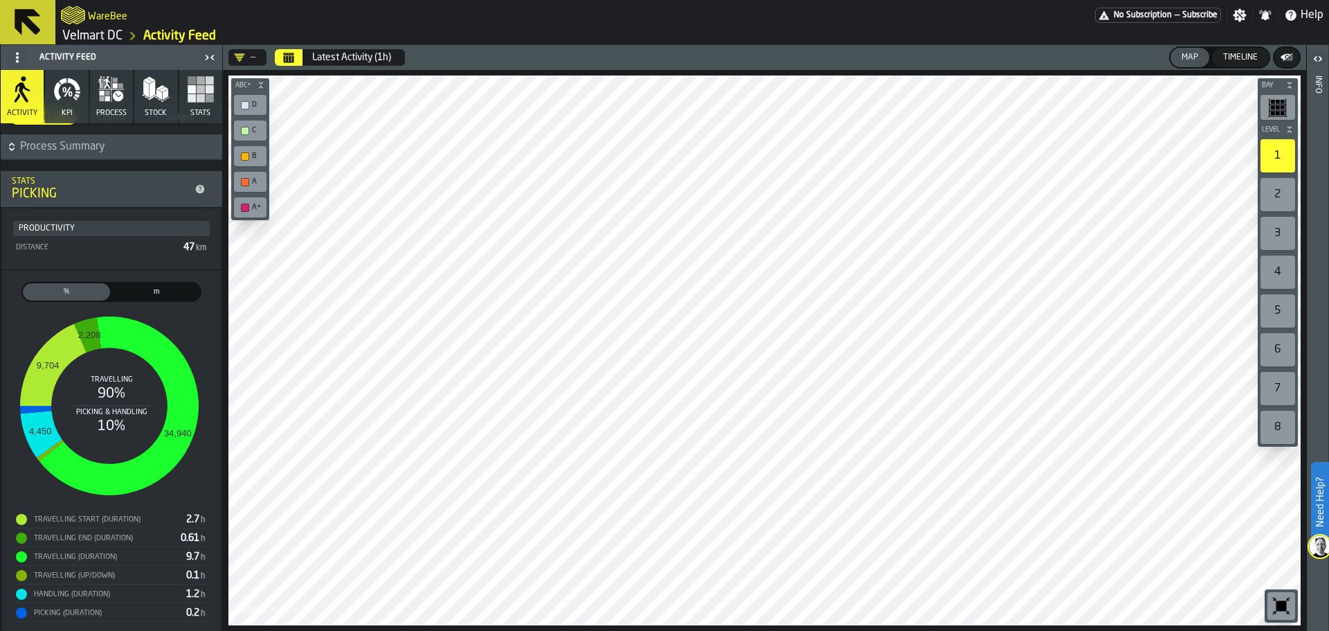
scroll to position [35, 0]
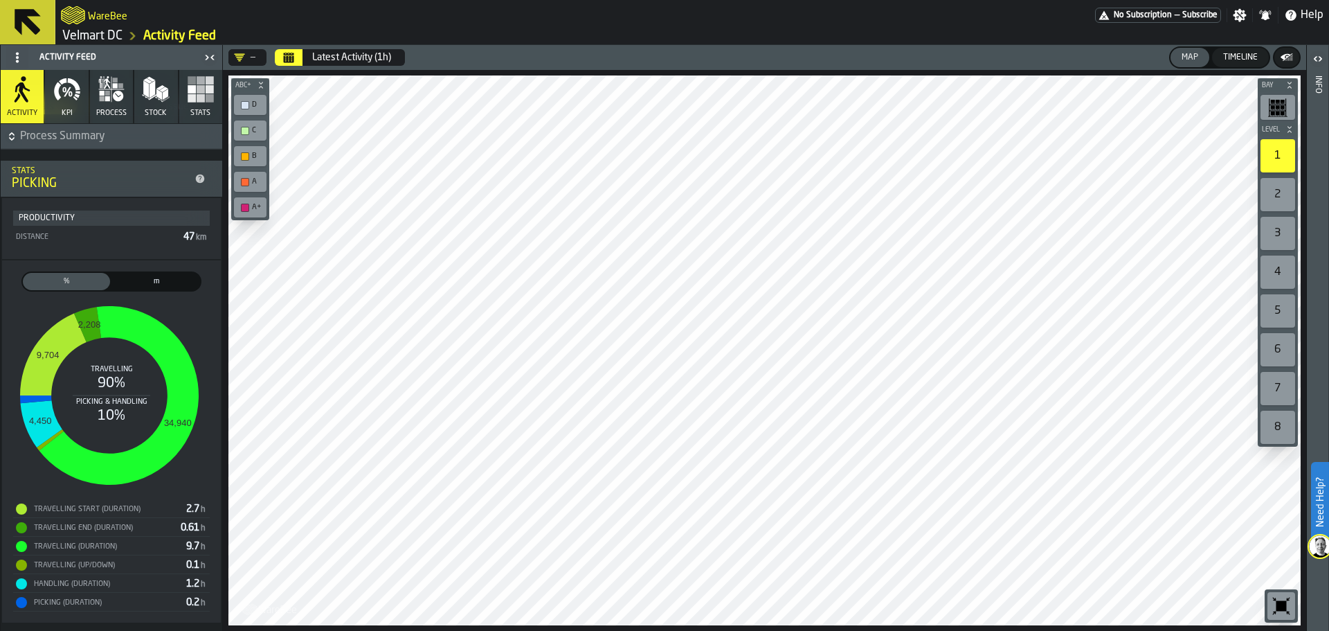
click at [158, 283] on span "m" at bounding box center [157, 282] width 82 height 12
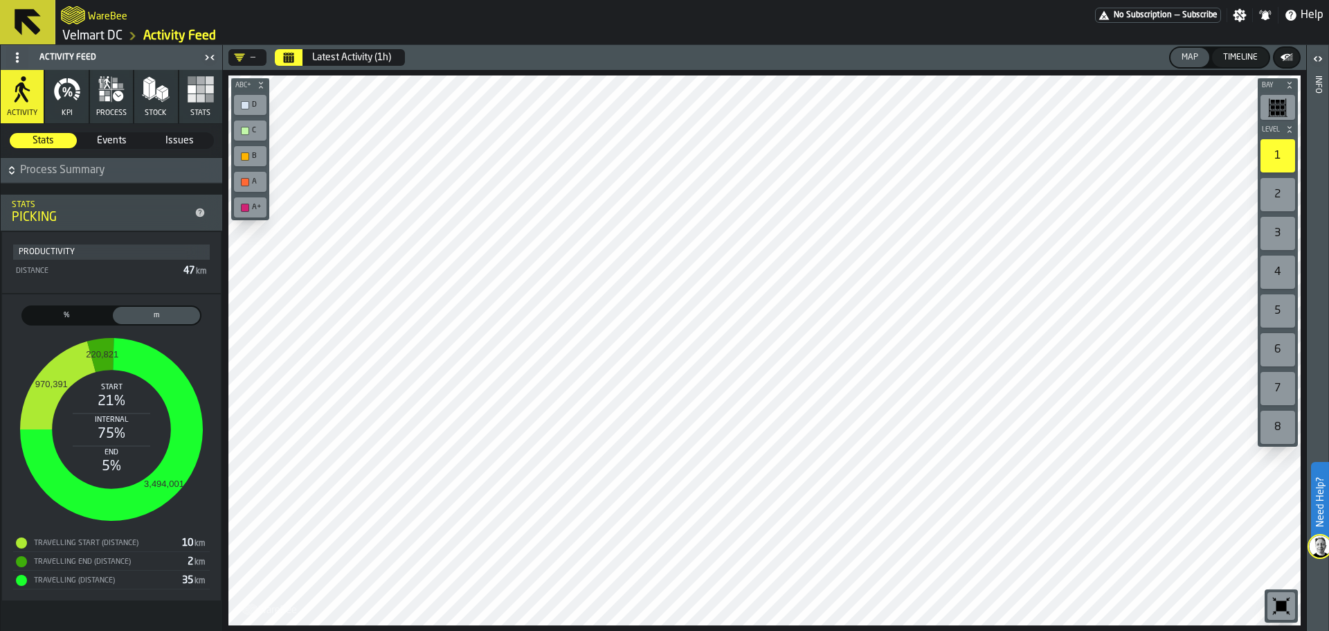
scroll to position [0, 0]
click at [70, 316] on span "%" at bounding box center [67, 315] width 82 height 12
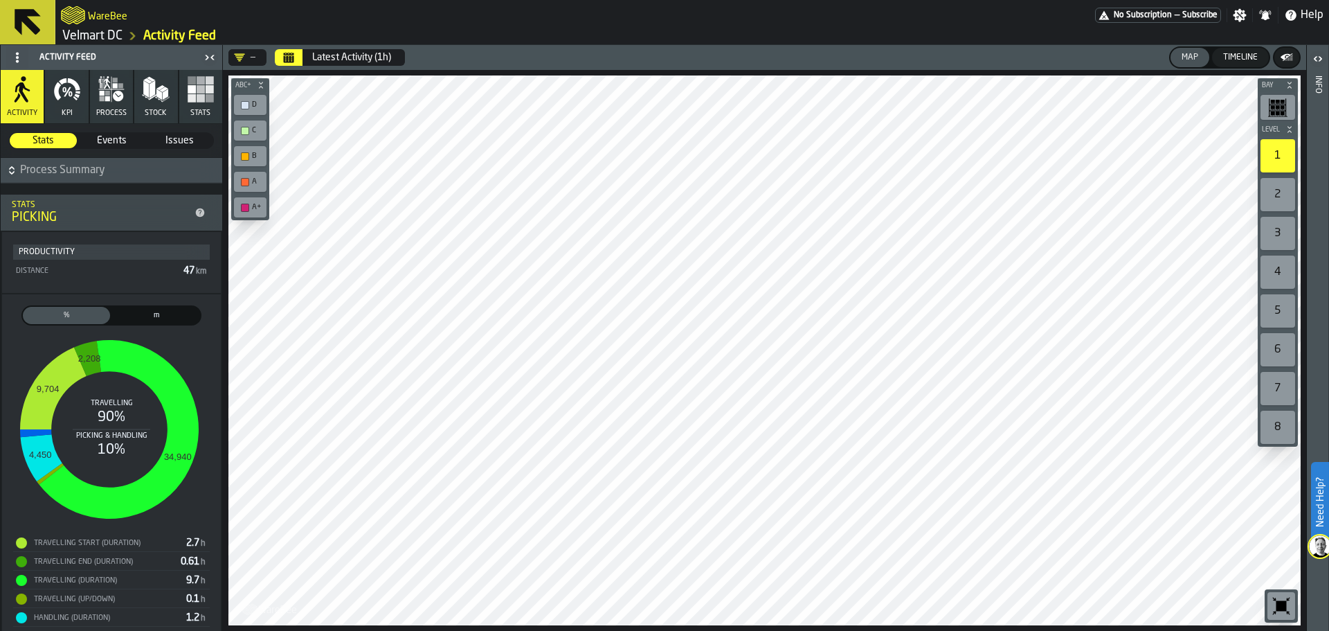
click at [113, 141] on span "Events" at bounding box center [112, 141] width 66 height 14
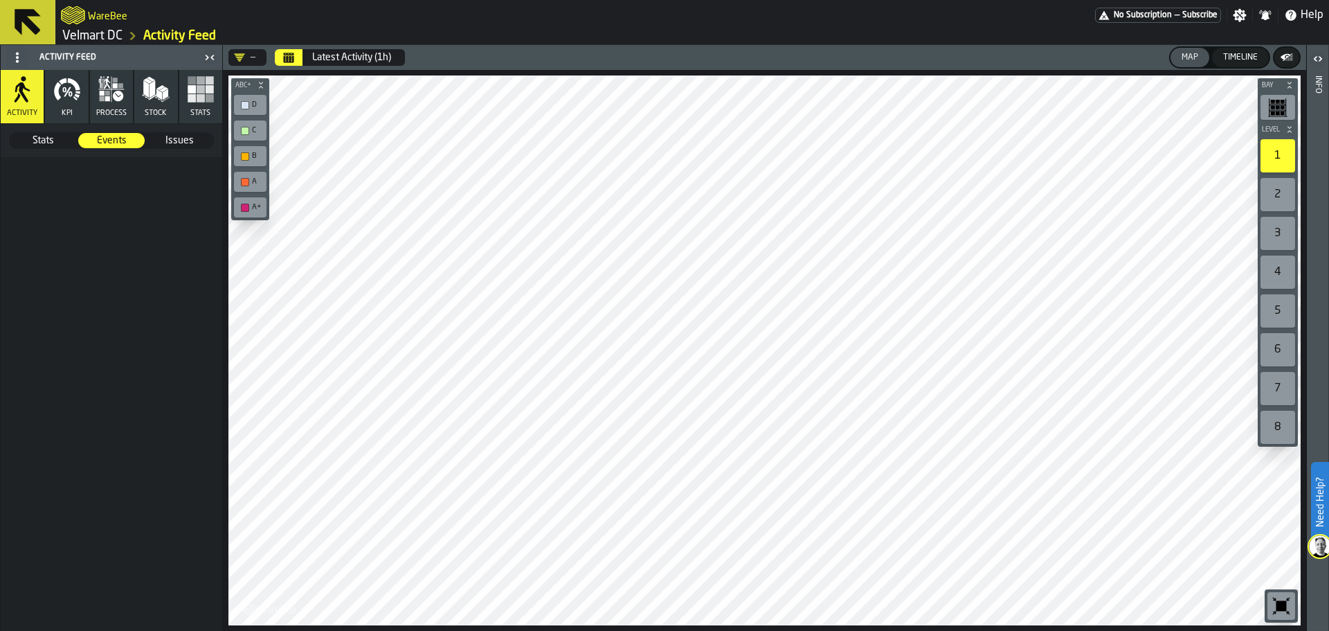
click at [175, 140] on span "Issues" at bounding box center [180, 141] width 66 height 14
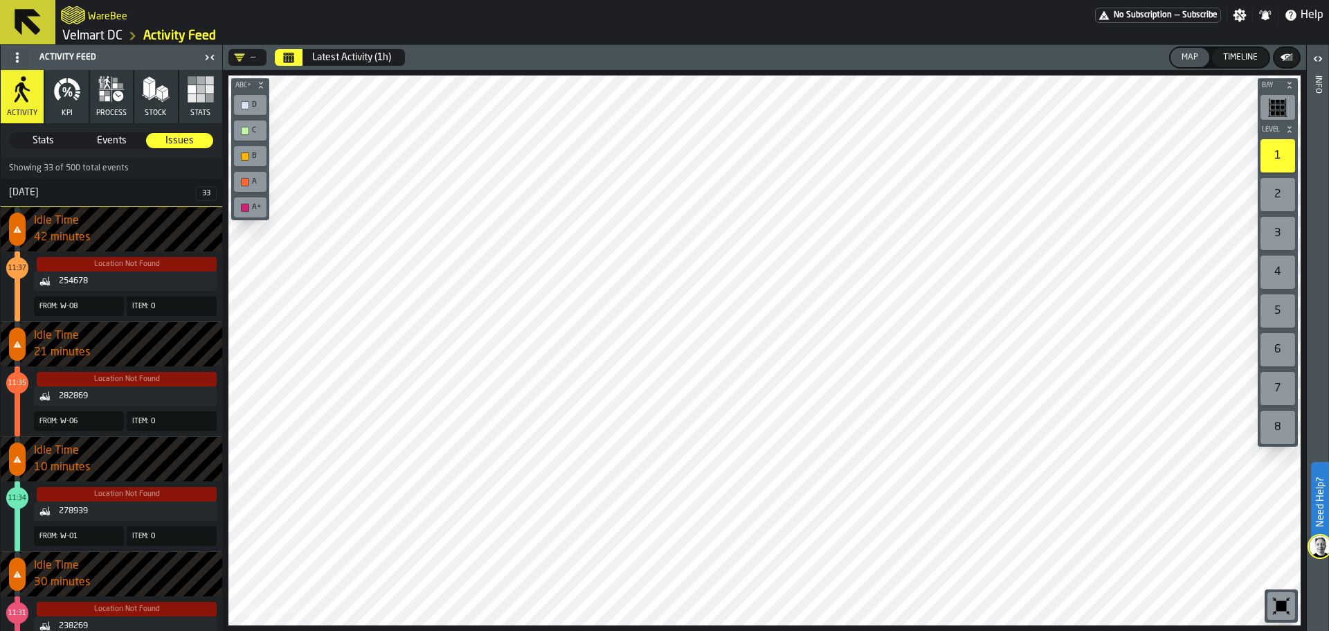
click at [543, 487] on div at bounding box center [764, 350] width 1072 height 550
click at [174, 103] on button "Stock" at bounding box center [155, 96] width 43 height 53
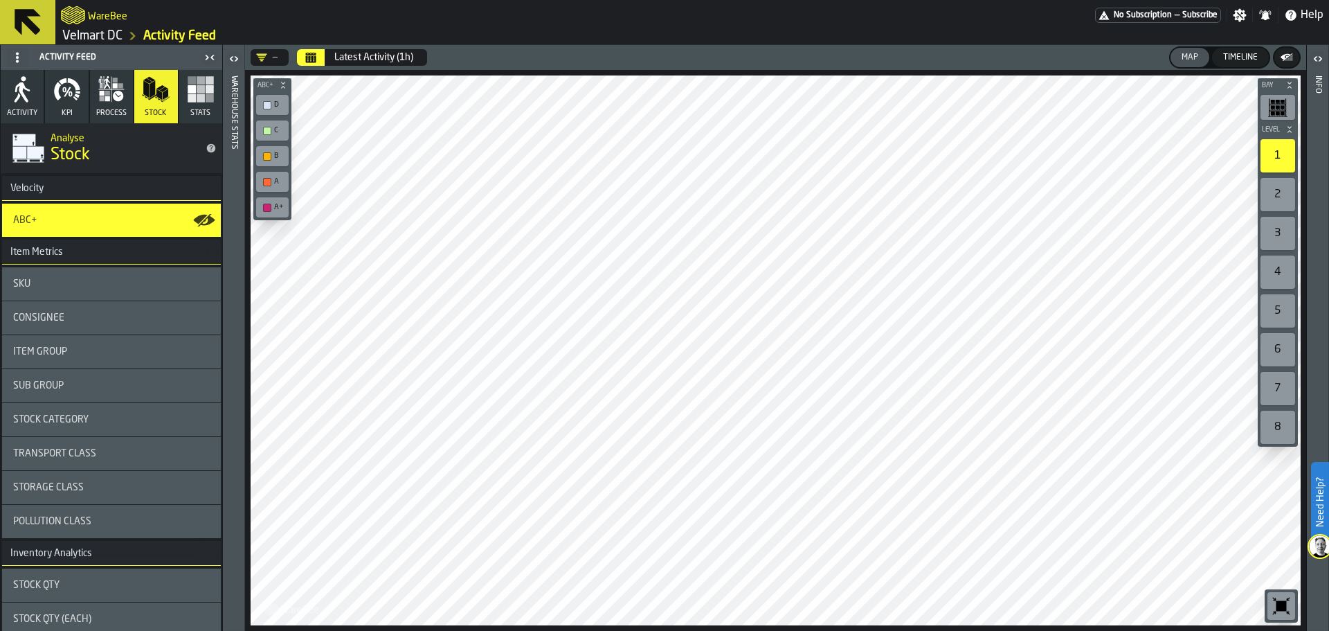
click at [228, 399] on main "Activity Feed Activity KPI process Stock Stats Analyse Stock Velocity ABC+ Item…" at bounding box center [664, 338] width 1329 height 586
click at [61, 291] on div "SKU" at bounding box center [111, 283] width 219 height 33
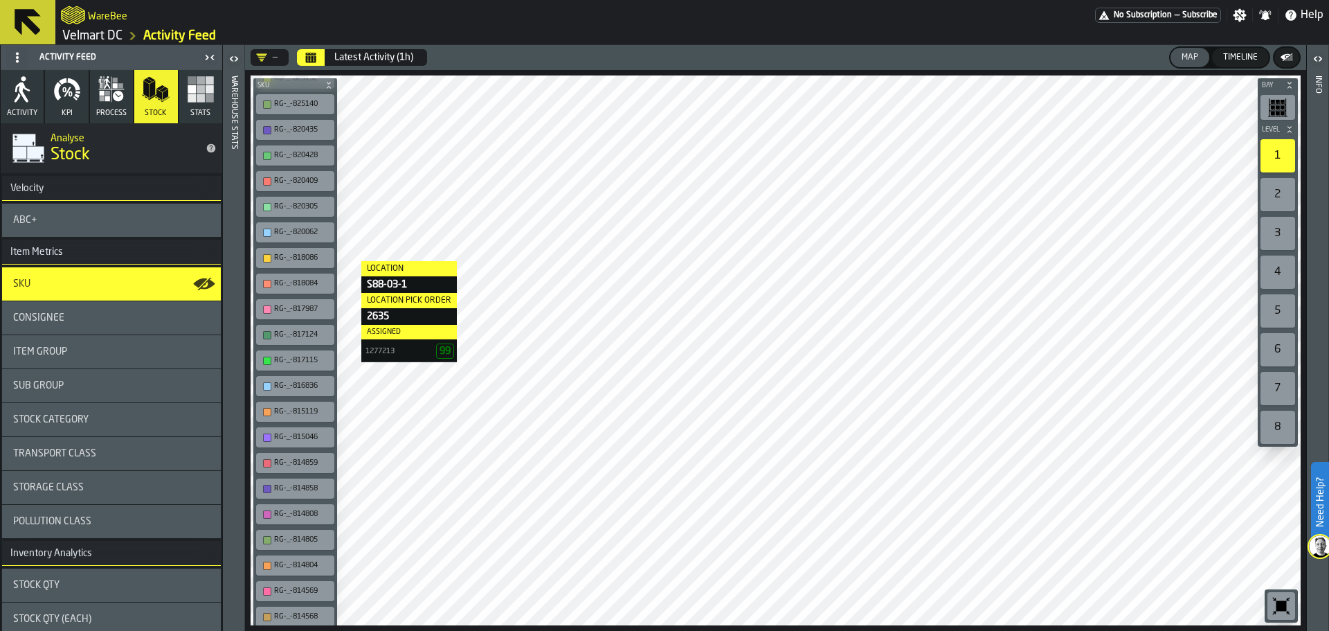
scroll to position [134240, 0]
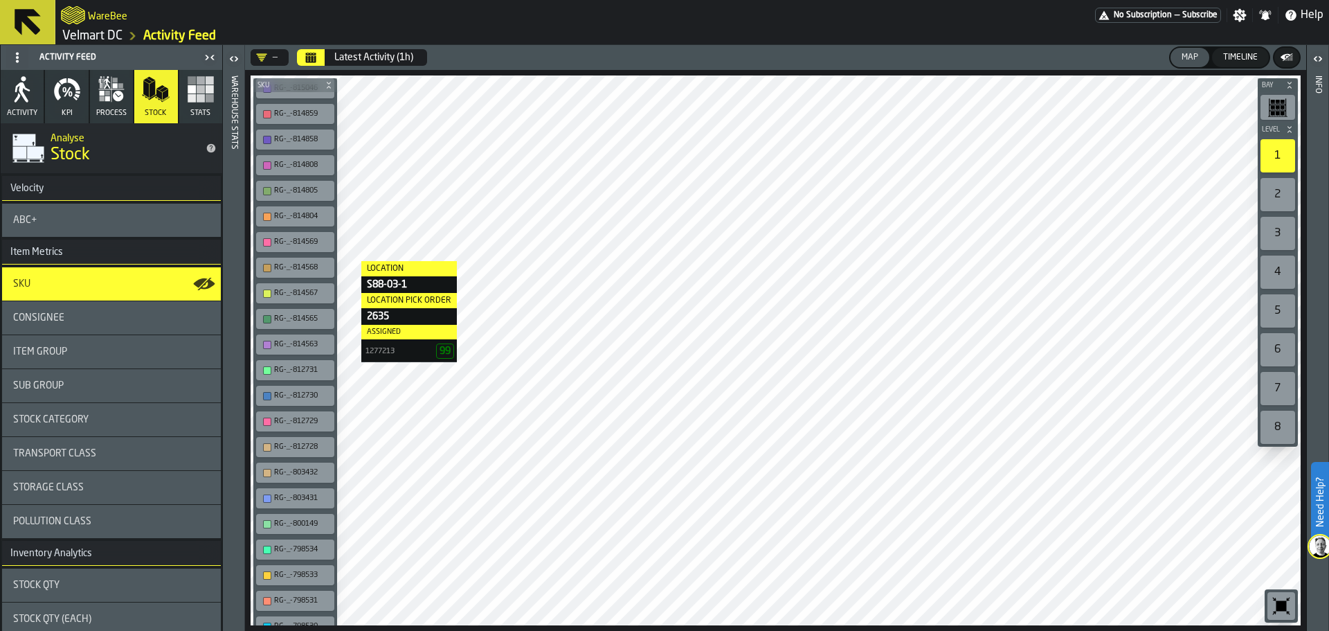
click at [291, 530] on div "RG-_-800149" at bounding box center [295, 523] width 73 height 15
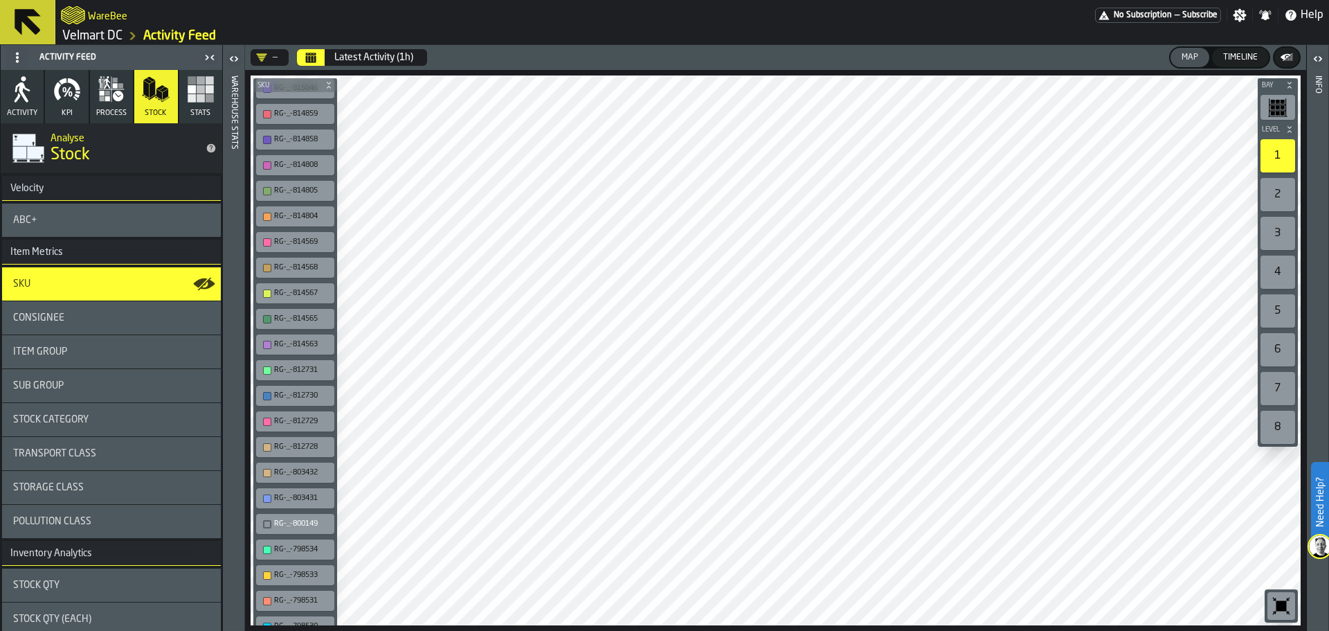
click at [270, 523] on div "button-toolbar-undefined" at bounding box center [267, 524] width 8 height 8
drag, startPoint x: 296, startPoint y: 282, endPoint x: 271, endPoint y: 58, distance: 225.7
click at [271, 90] on button "SKU" at bounding box center [295, 85] width 84 height 14
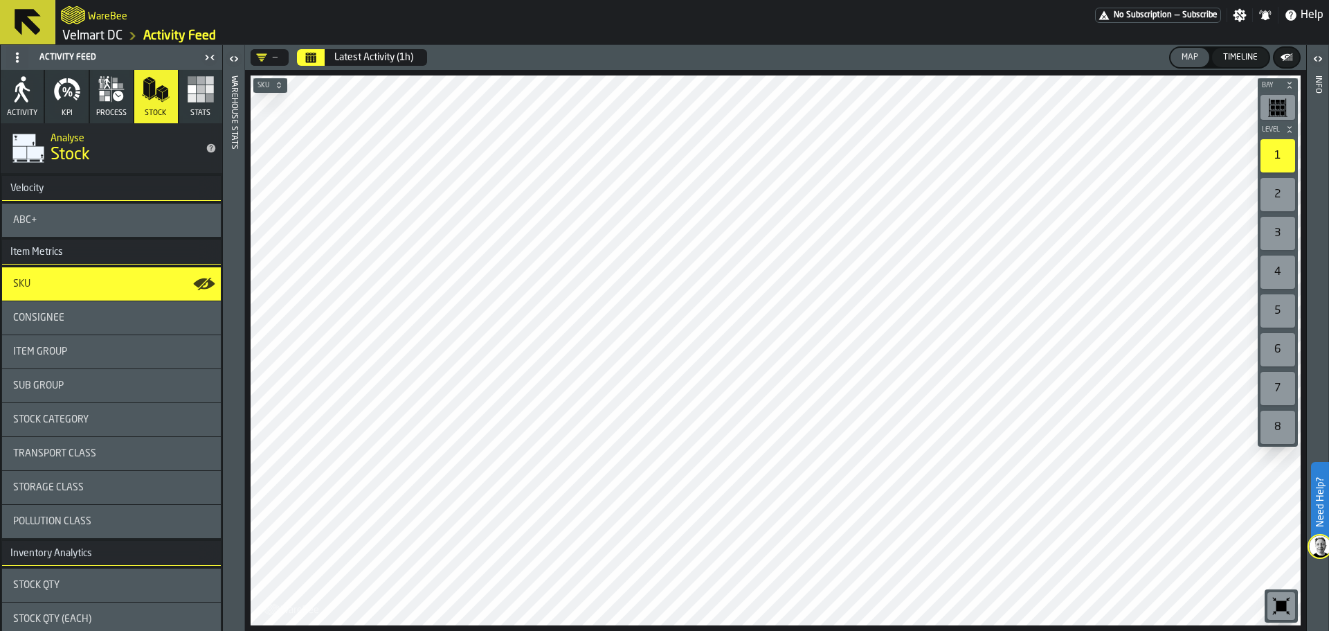
scroll to position [0, 0]
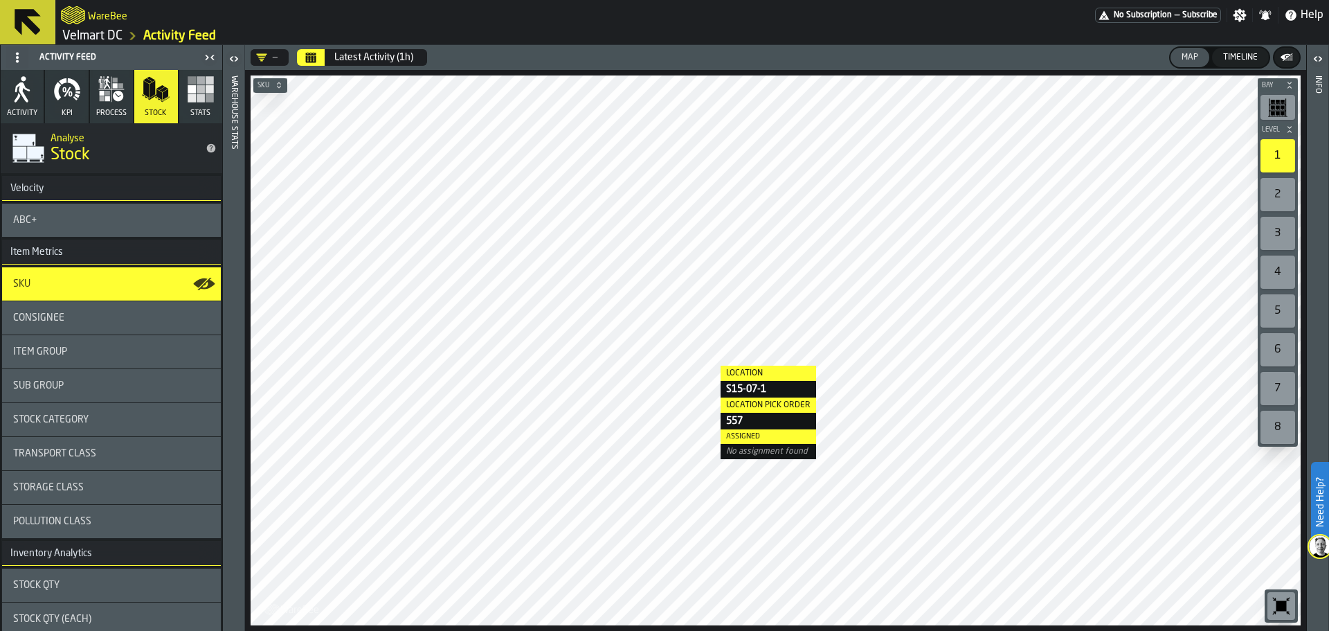
click at [101, 386] on div "Sub Group" at bounding box center [111, 385] width 197 height 11
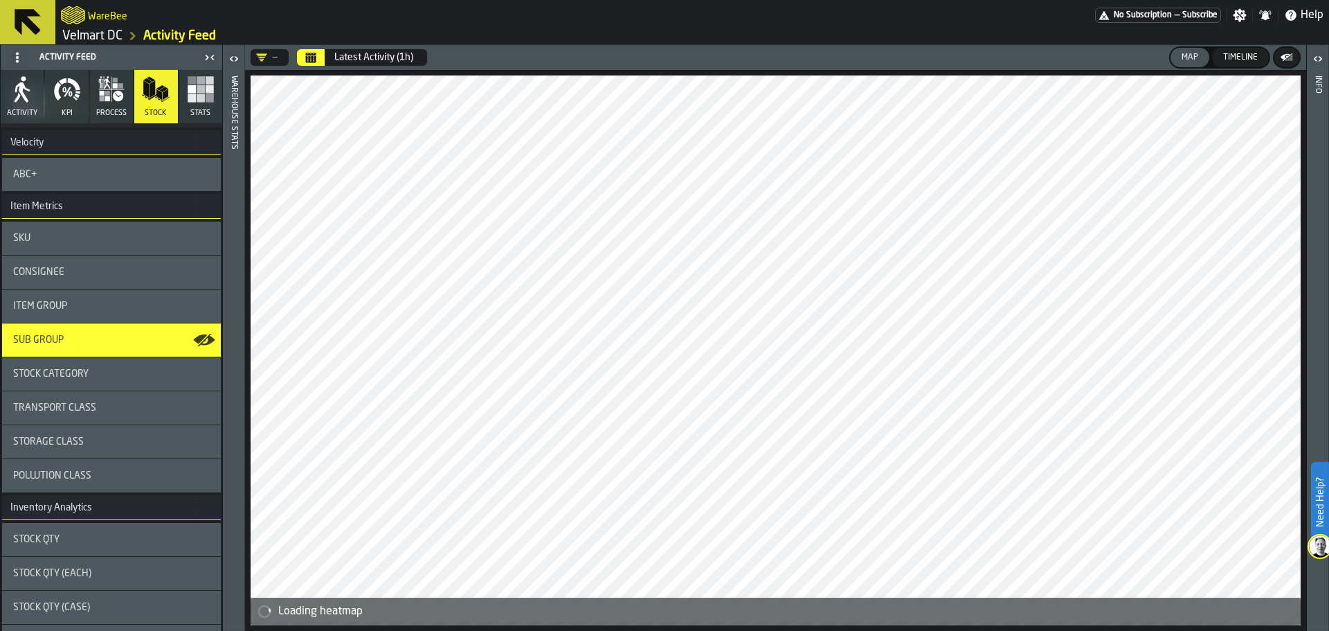
scroll to position [109, 0]
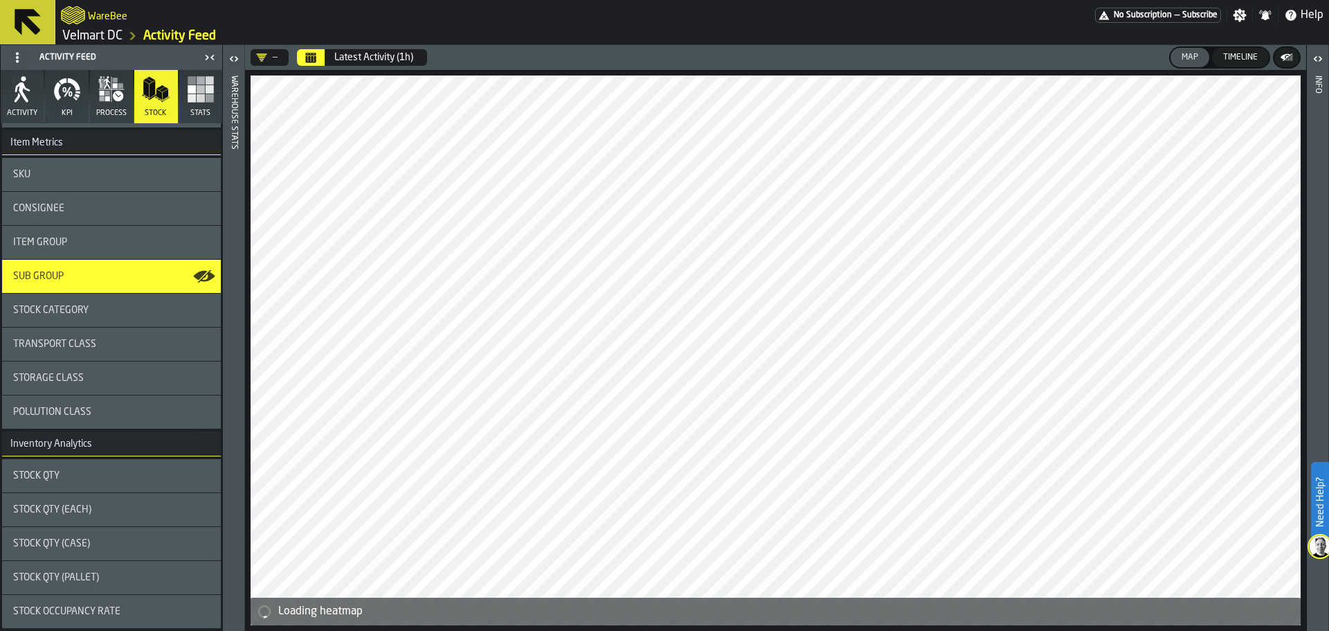
click at [123, 474] on div "Stock Qty" at bounding box center [111, 475] width 197 height 11
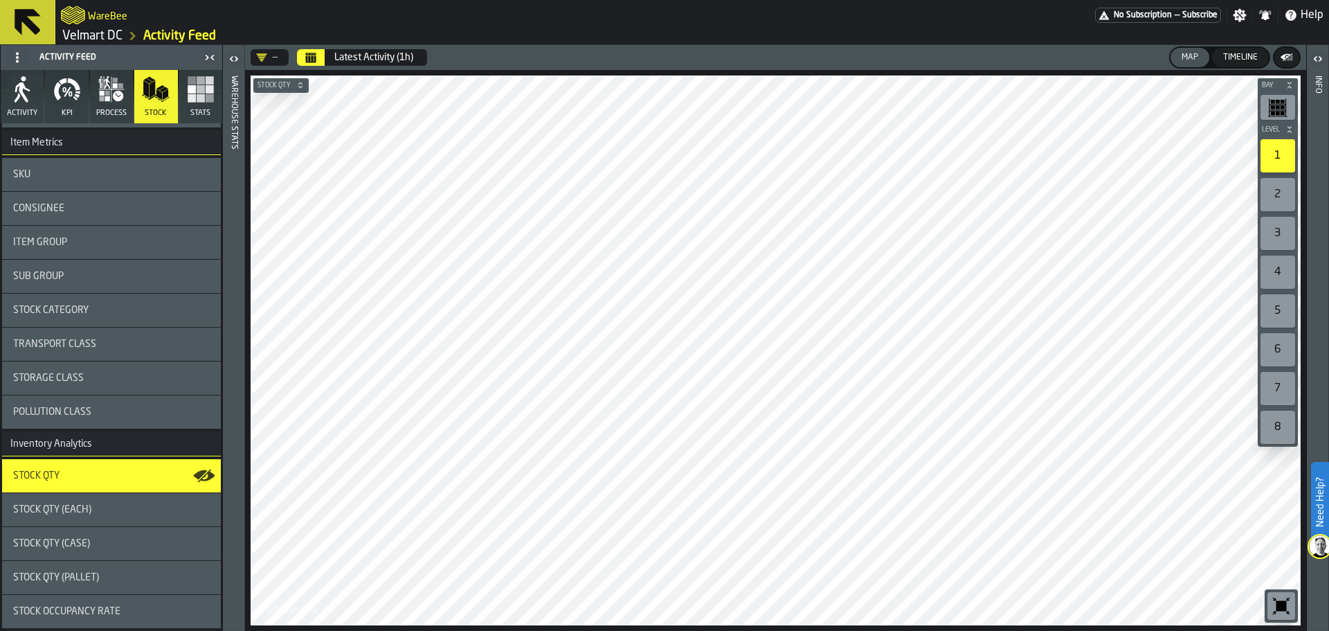
drag, startPoint x: 221, startPoint y: 467, endPoint x: 228, endPoint y: 327, distance: 139.3
click at [228, 327] on header "Warehouse Stats" at bounding box center [233, 338] width 21 height 586
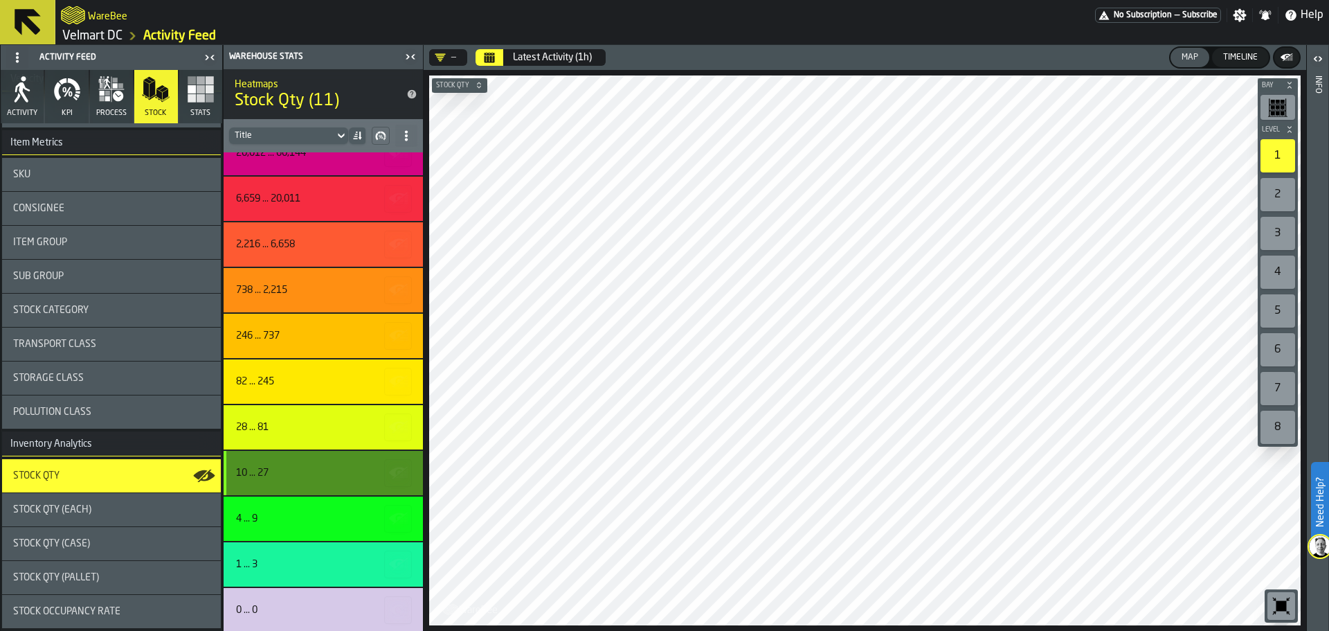
scroll to position [23, 0]
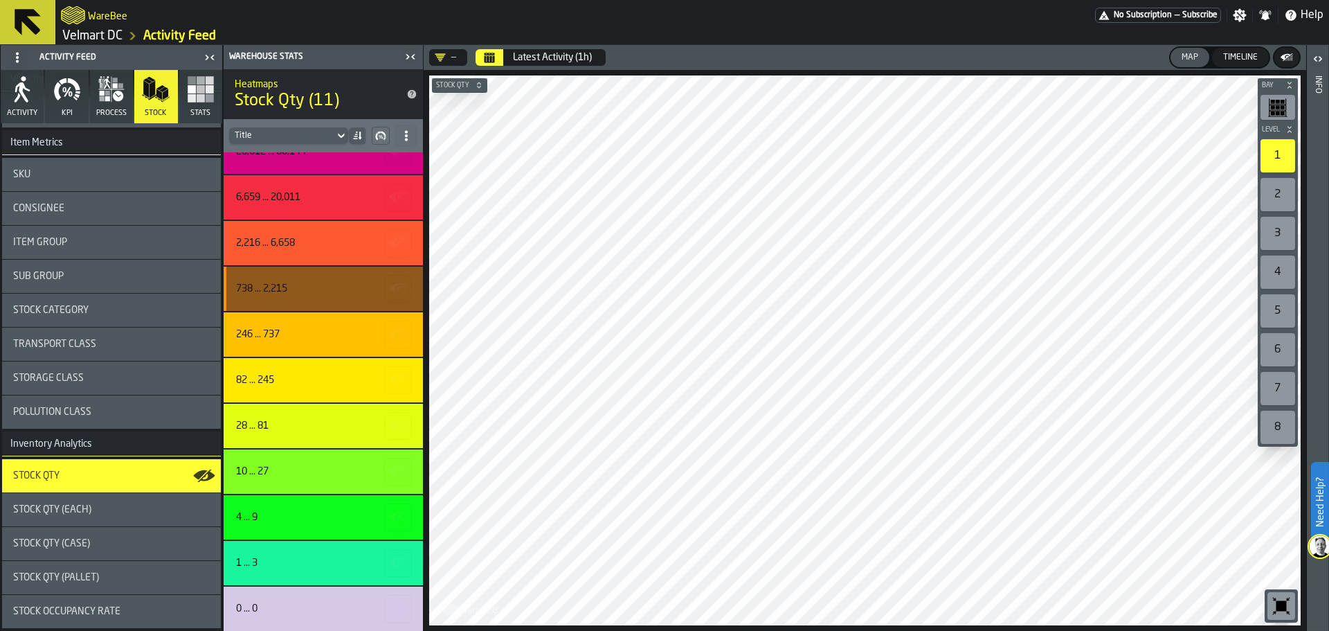
click at [313, 291] on div "738 ... 2,215" at bounding box center [321, 288] width 170 height 11
click at [269, 297] on div "738 ... 2,215" at bounding box center [323, 289] width 199 height 44
click at [393, 290] on icon "button-" at bounding box center [399, 289] width 22 height 22
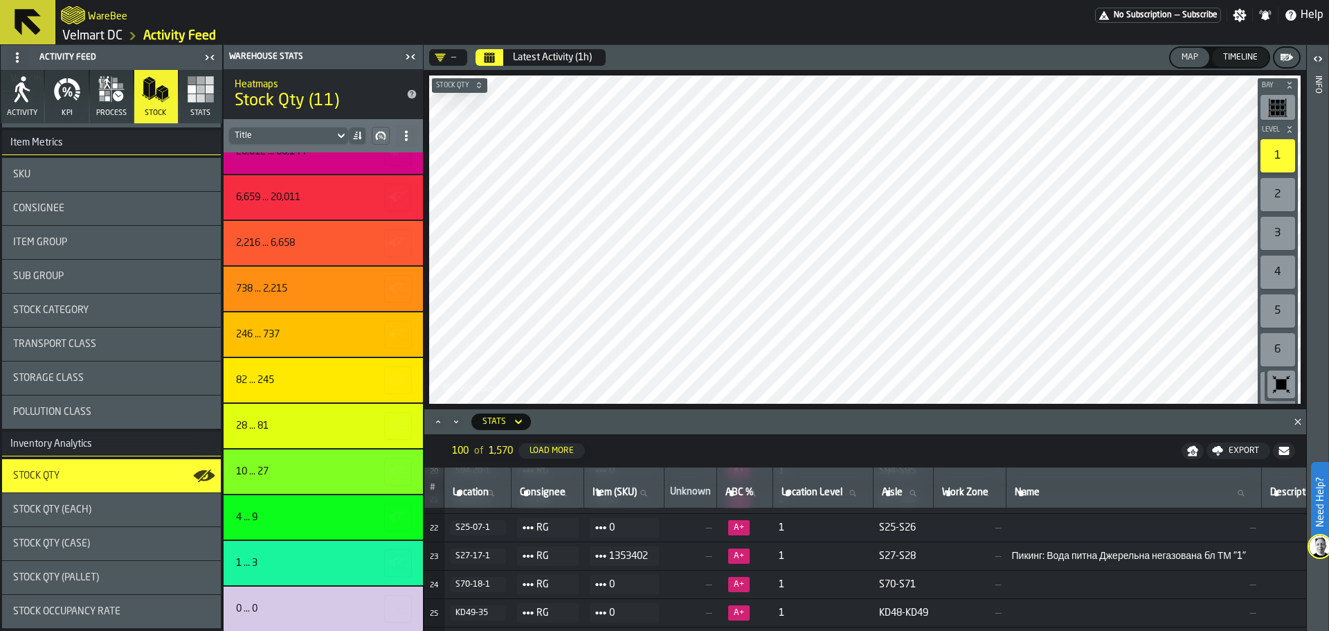
scroll to position [690, 0]
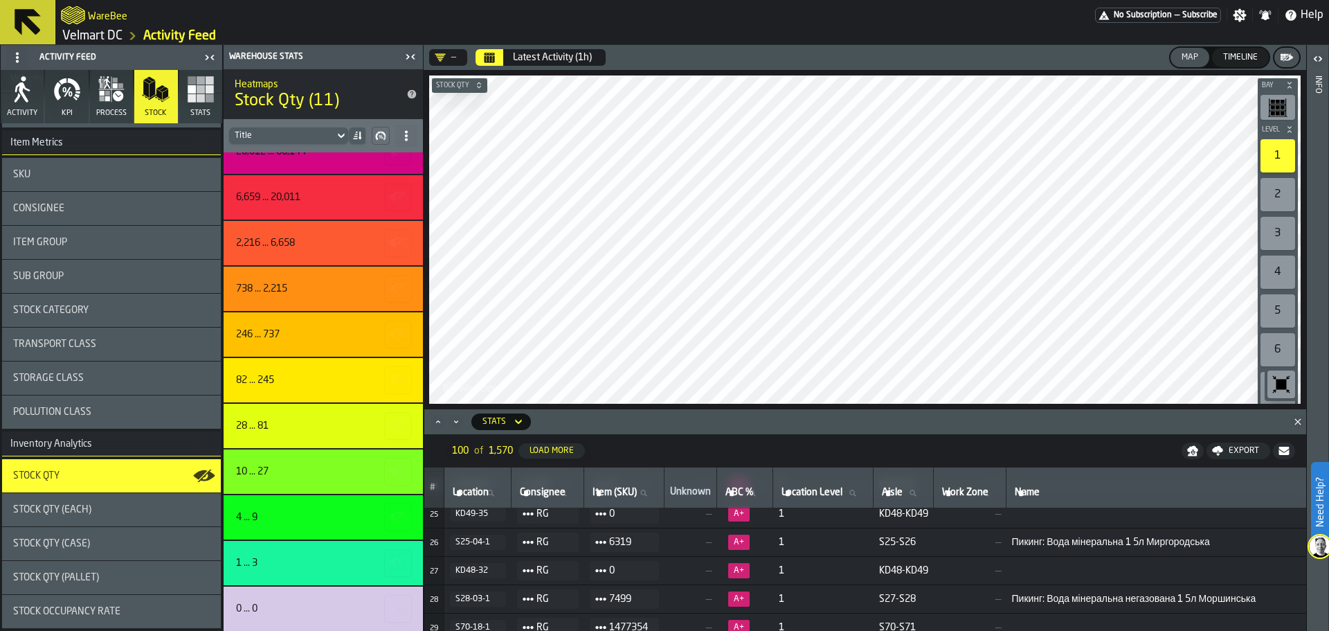
click at [114, 478] on div "Stock Qty" at bounding box center [111, 475] width 197 height 11
